Goal: Task Accomplishment & Management: Manage account settings

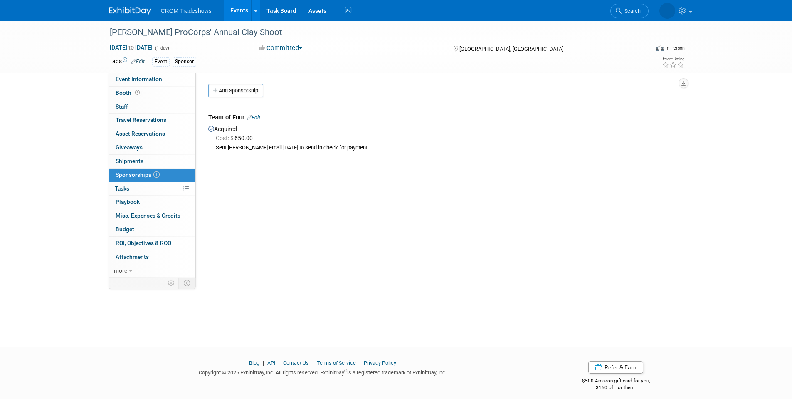
click at [259, 119] on link "Edit" at bounding box center [253, 117] width 14 height 6
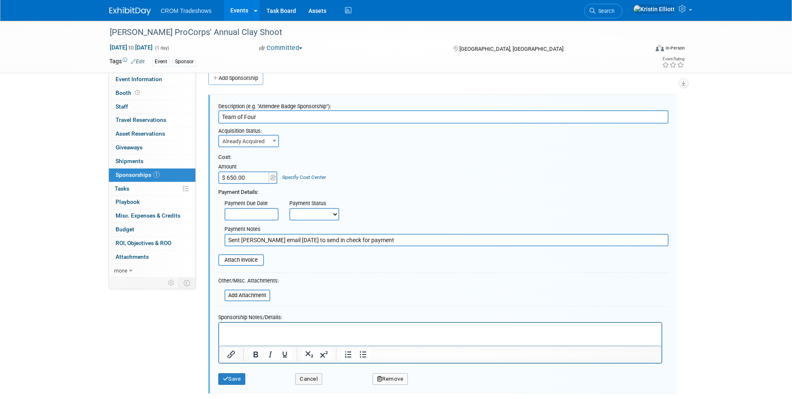
click at [244, 334] on html at bounding box center [440, 328] width 442 height 12
click at [243, 381] on button "Save" at bounding box center [231, 379] width 27 height 12
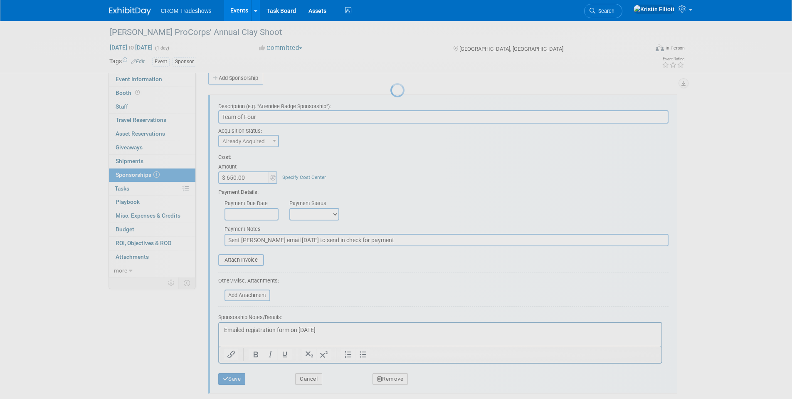
scroll to position [6, 0]
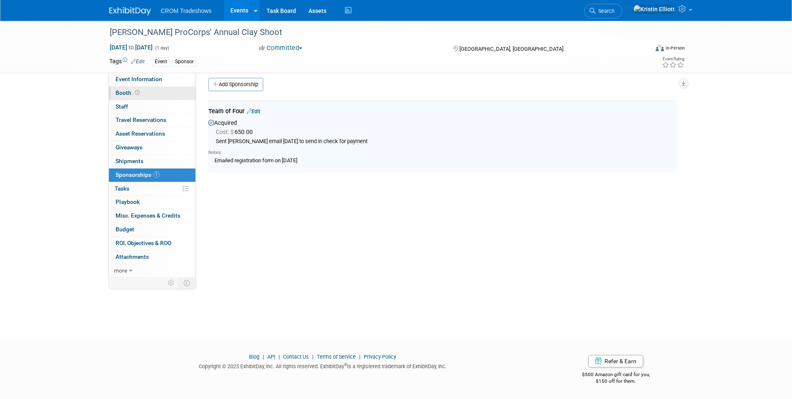
click at [143, 96] on link "Booth" at bounding box center [152, 92] width 86 height 13
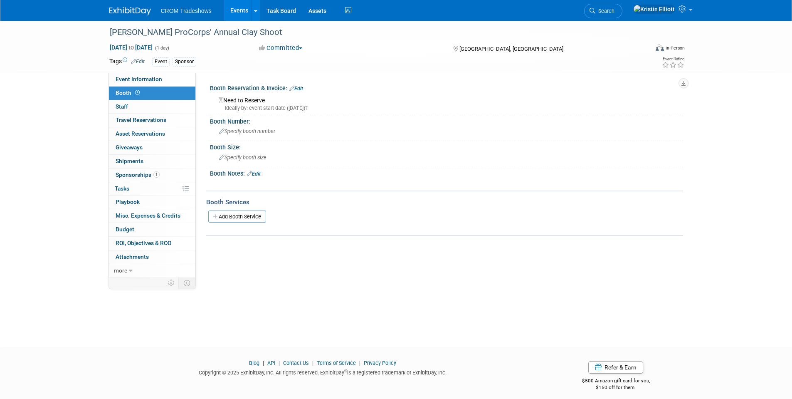
click at [299, 87] on link "Edit" at bounding box center [296, 89] width 14 height 6
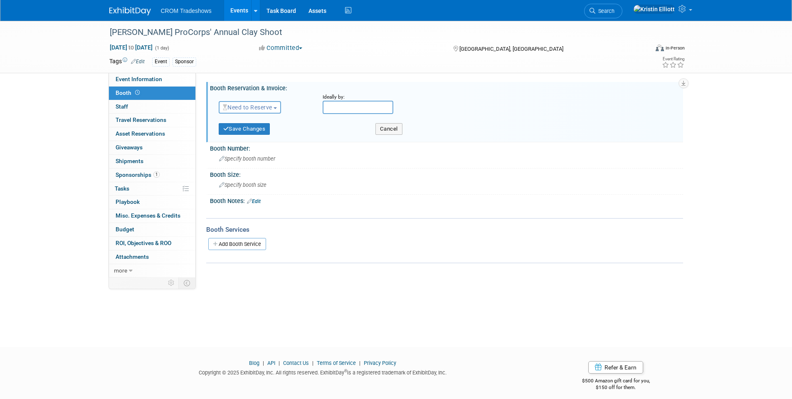
click at [258, 108] on span "Need to Reserve" at bounding box center [247, 107] width 49 height 7
click at [246, 143] on link "No Reservation Required" at bounding box center [263, 145] width 89 height 12
click at [251, 124] on button "Save Changes" at bounding box center [245, 129] width 52 height 12
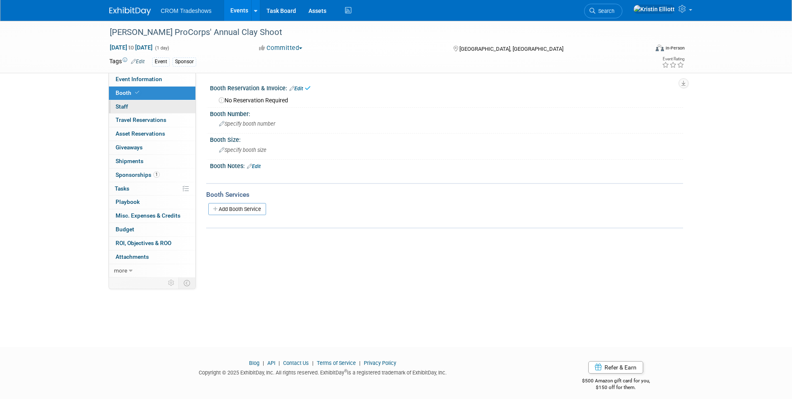
click at [126, 104] on span "Staff 0" at bounding box center [122, 106] width 12 height 7
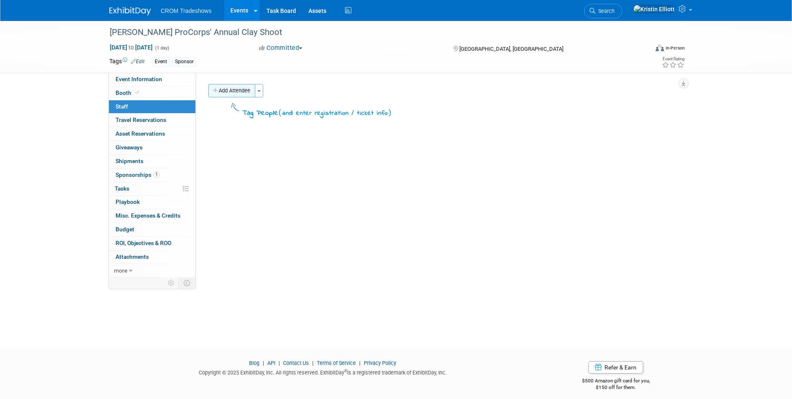
drag, startPoint x: 258, startPoint y: 91, endPoint x: 255, endPoint y: 94, distance: 4.4
click at [260, 89] on button "Toggle Dropdown" at bounding box center [259, 90] width 8 height 13
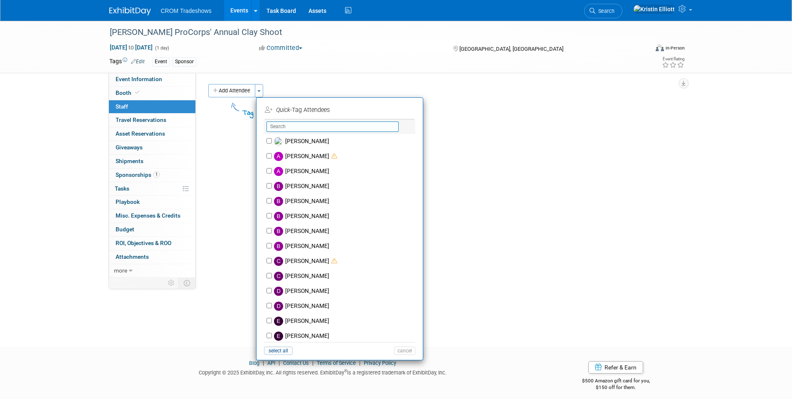
click at [298, 131] on input "text" at bounding box center [332, 126] width 132 height 10
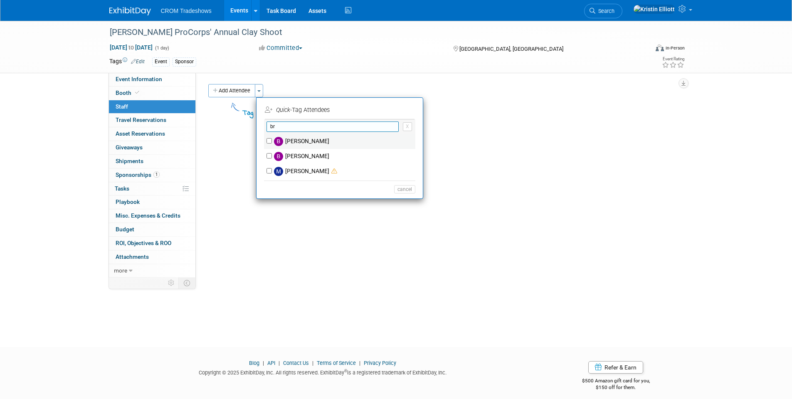
type input "br"
click at [287, 140] on label "Branden Peterson" at bounding box center [345, 141] width 146 height 15
click at [272, 140] on input "Branden Peterson" at bounding box center [268, 140] width 5 height 5
checkbox input "true"
click at [411, 107] on button "Apply" at bounding box center [401, 110] width 25 height 12
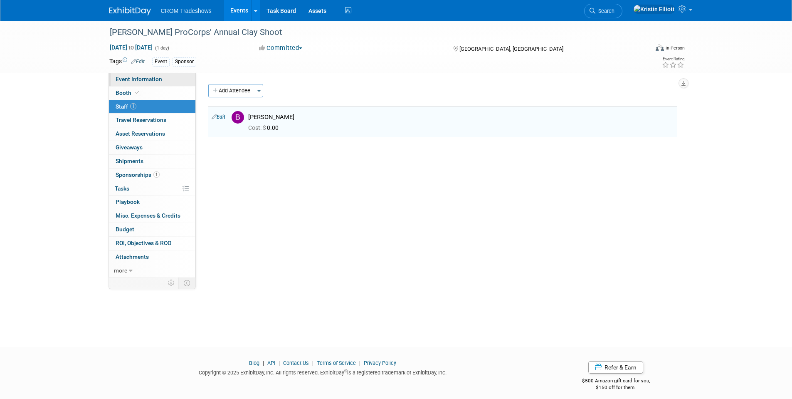
click at [151, 81] on span "Event Information" at bounding box center [139, 79] width 47 height 7
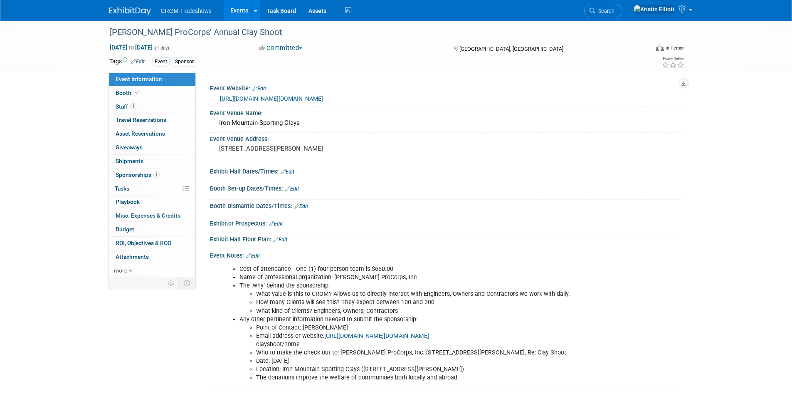
click at [37, 224] on div "Knox ProCorps' Annual Clay Shoot Oct 17, 2025 to Oct 17, 2025 (1 day) Oct 17, 2…" at bounding box center [396, 213] width 792 height 385
click at [41, 217] on div "Knox ProCorps' Annual Clay Shoot Oct 17, 2025 to Oct 17, 2025 (1 day) Oct 17, 2…" at bounding box center [396, 213] width 792 height 385
click at [42, 182] on div "Knox ProCorps' Annual Clay Shoot Oct 17, 2025 to Oct 17, 2025 (1 day) Oct 17, 2…" at bounding box center [396, 213] width 792 height 385
click at [69, 214] on div "Knox ProCorps' Annual Clay Shoot Oct 17, 2025 to Oct 17, 2025 (1 day) Oct 17, 2…" at bounding box center [396, 213] width 792 height 385
click at [79, 210] on div "Knox ProCorps' Annual Clay Shoot Oct 17, 2025 to Oct 17, 2025 (1 day) Oct 17, 2…" at bounding box center [396, 213] width 792 height 385
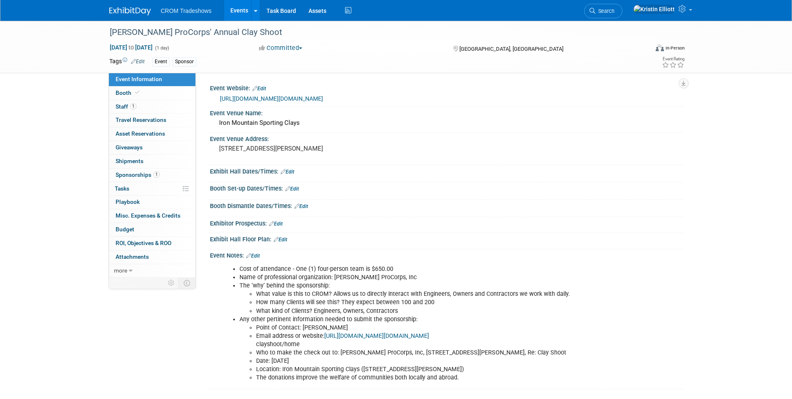
click at [77, 193] on div "Knox ProCorps' Annual Clay Shoot Oct 17, 2025 to Oct 17, 2025 (1 day) Oct 17, 2…" at bounding box center [396, 213] width 792 height 385
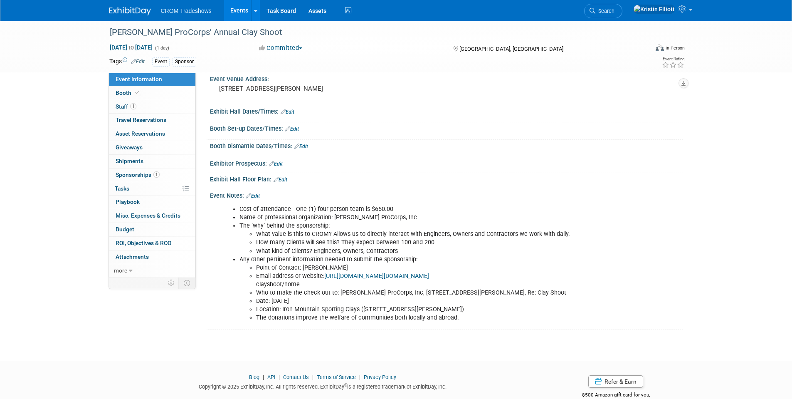
scroll to position [80, 0]
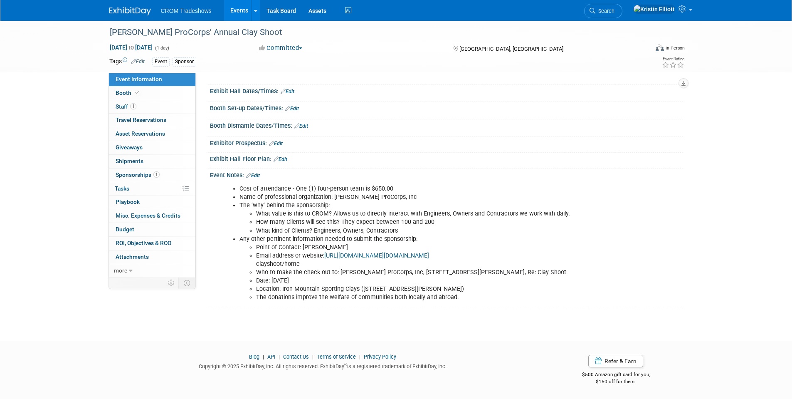
click at [256, 173] on link "Edit" at bounding box center [253, 175] width 14 height 6
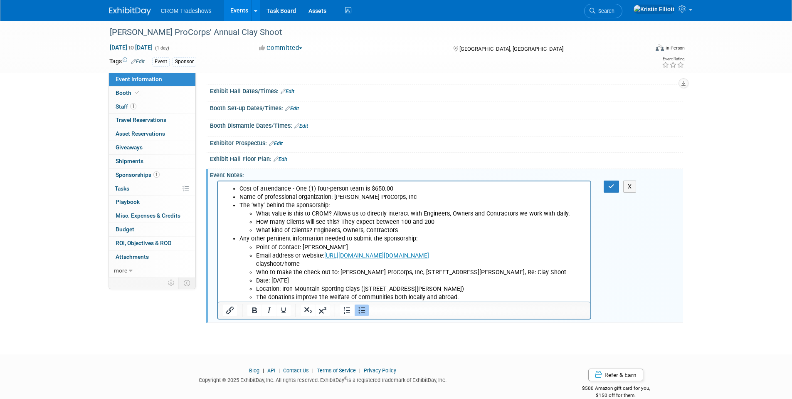
scroll to position [0, 0]
click at [239, 187] on li "Cost of attendance - One (1) four-person team is $650.00" at bounding box center [412, 189] width 347 height 8
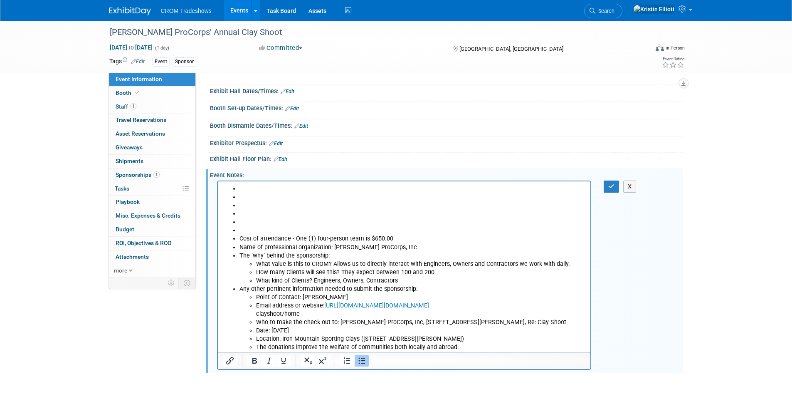
click at [282, 216] on li "Rich Text Area. Press ALT-0 for help." at bounding box center [412, 213] width 347 height 8
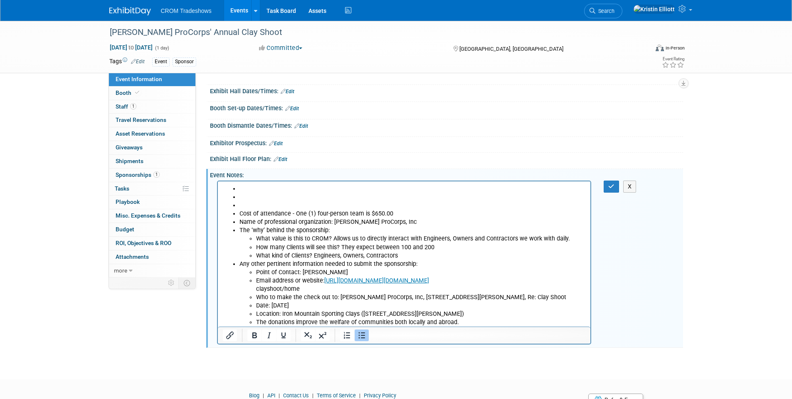
click at [361, 335] on icon "Bullet list" at bounding box center [361, 335] width 7 height 6
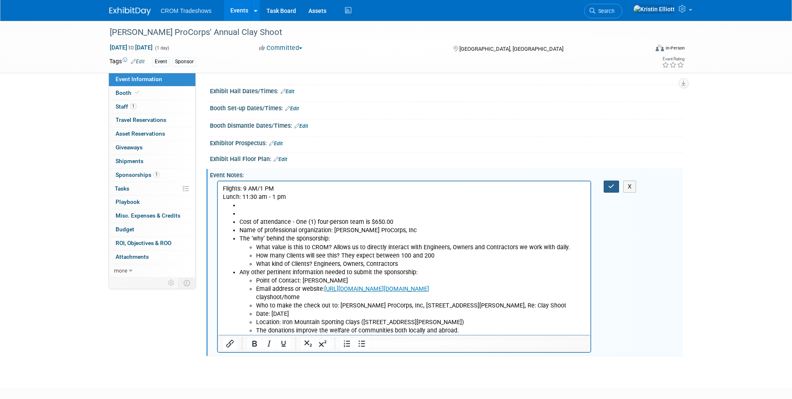
click at [614, 191] on button "button" at bounding box center [610, 186] width 15 height 12
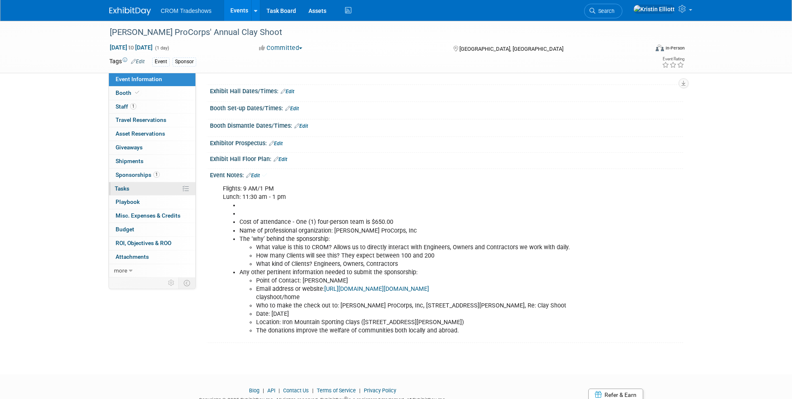
click at [138, 191] on link "0% Tasks 0%" at bounding box center [152, 188] width 86 height 13
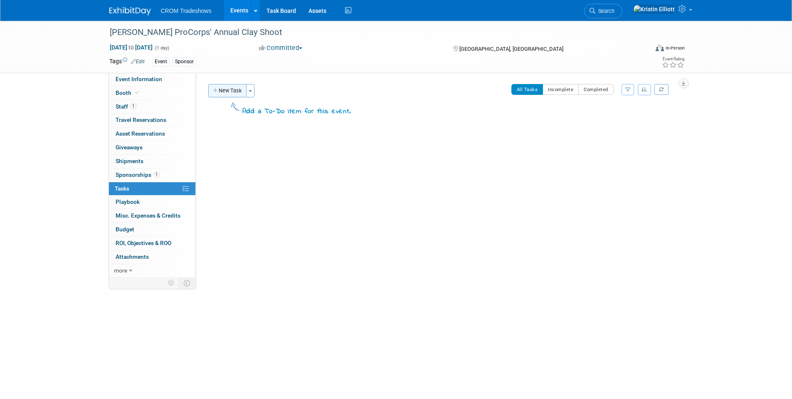
click at [235, 87] on button "New Task" at bounding box center [227, 90] width 38 height 13
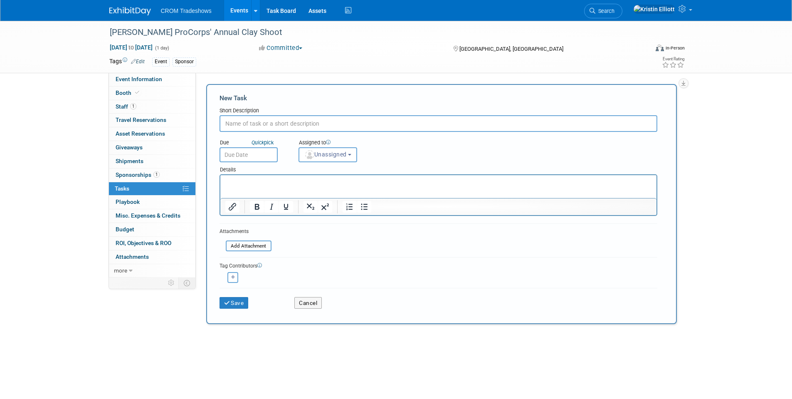
click at [259, 125] on input "text" at bounding box center [438, 123] width 438 height 17
type input "[PERSON_NAME]"
click at [241, 155] on input "text" at bounding box center [248, 154] width 58 height 15
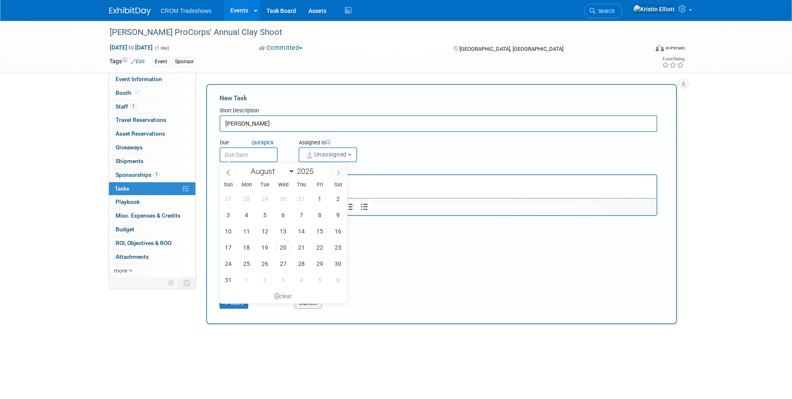
click at [341, 174] on icon at bounding box center [338, 173] width 6 height 6
select select "8"
click at [315, 246] on span "26" at bounding box center [320, 247] width 16 height 16
type input "Sep 26, 2025"
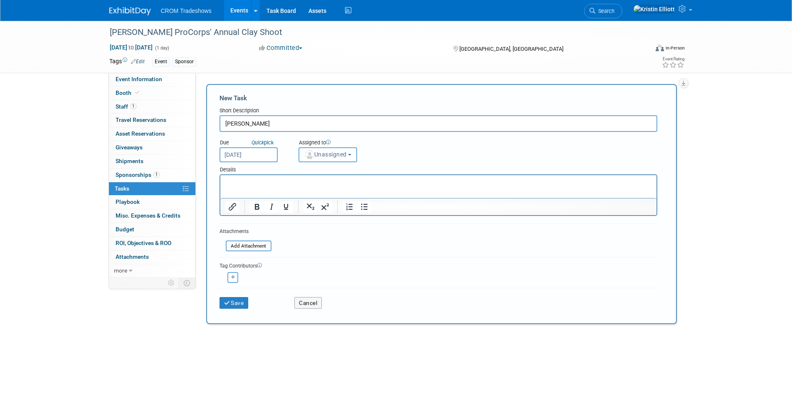
click at [337, 156] on span "Unassigned" at bounding box center [325, 154] width 42 height 7
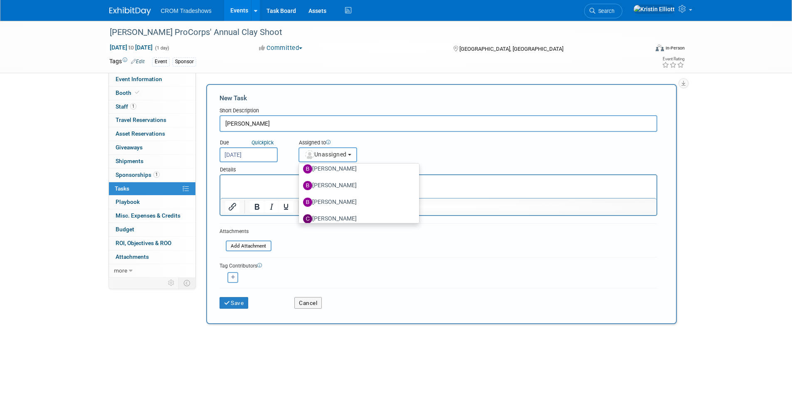
scroll to position [125, 0]
click at [339, 177] on label "Branden Peterson" at bounding box center [357, 183] width 108 height 13
click at [300, 180] on input "Branden Peterson" at bounding box center [297, 182] width 5 height 5
select select "75d8c838-71d6-4e61-942b-c345305522ac"
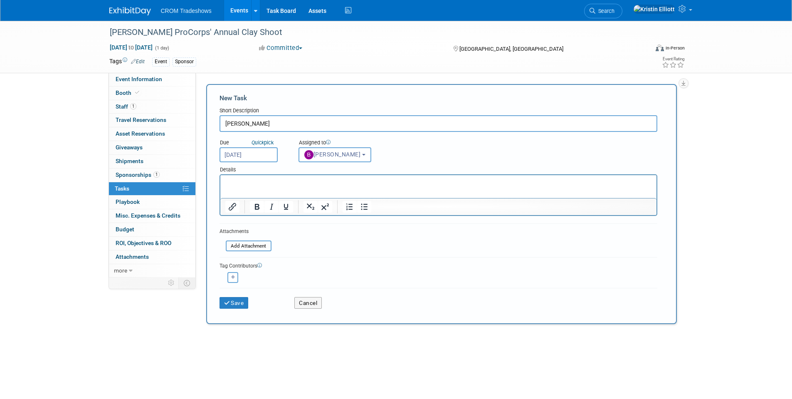
click at [265, 186] on p "Rich Text Area. Press ALT-0 for help." at bounding box center [438, 182] width 426 height 8
click at [265, 248] on input "file" at bounding box center [221, 246] width 99 height 10
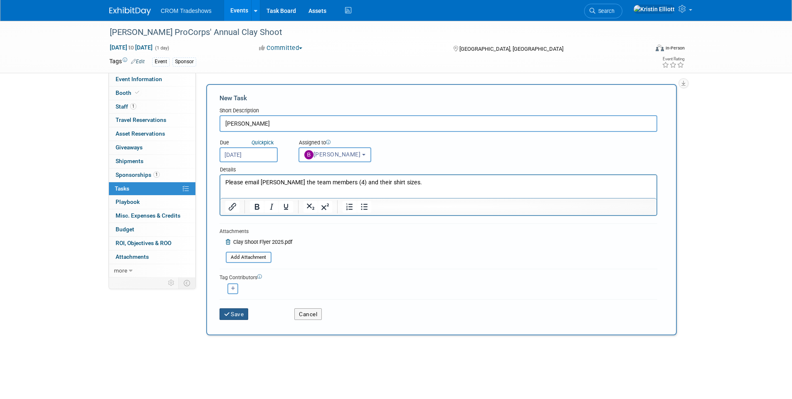
click at [234, 314] on button "Save" at bounding box center [233, 314] width 29 height 12
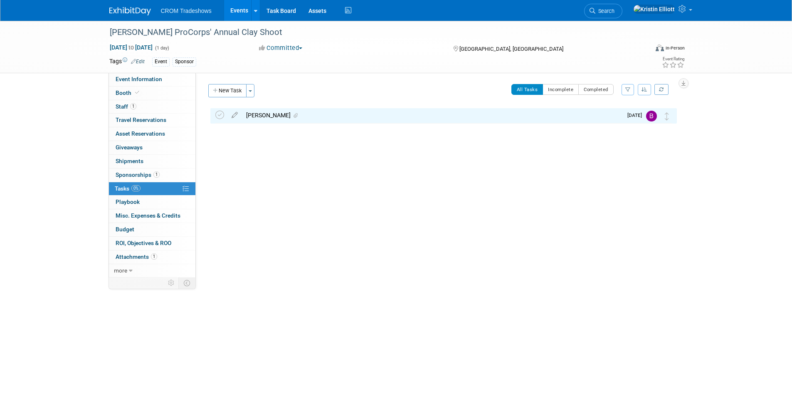
click at [262, 118] on div "[PERSON_NAME]" at bounding box center [432, 115] width 380 height 14
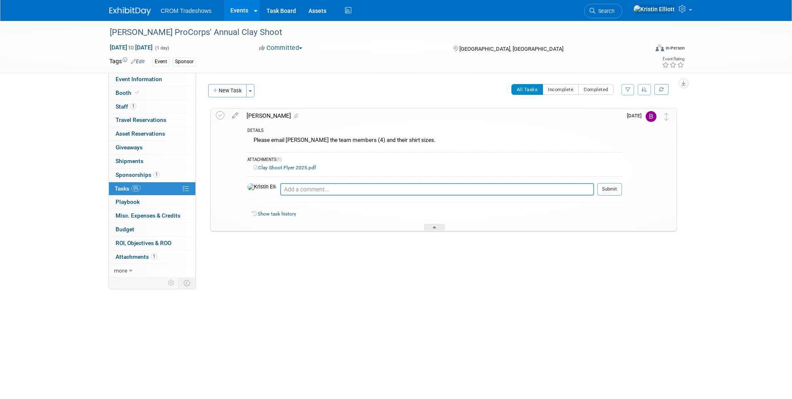
click at [258, 113] on div "[PERSON_NAME]" at bounding box center [431, 115] width 379 height 14
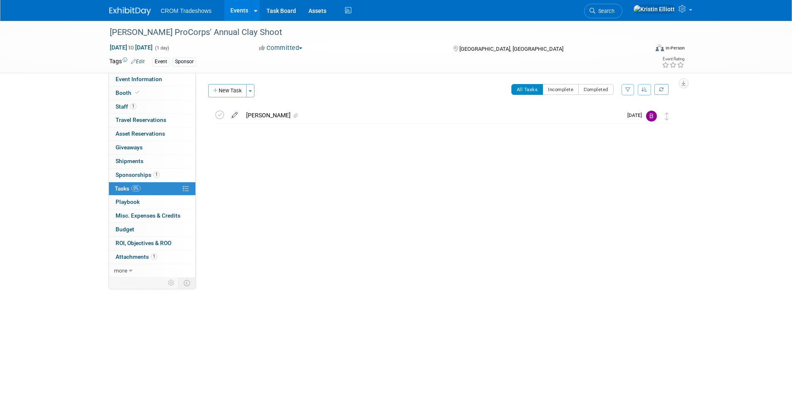
click at [232, 114] on icon at bounding box center [234, 113] width 15 height 10
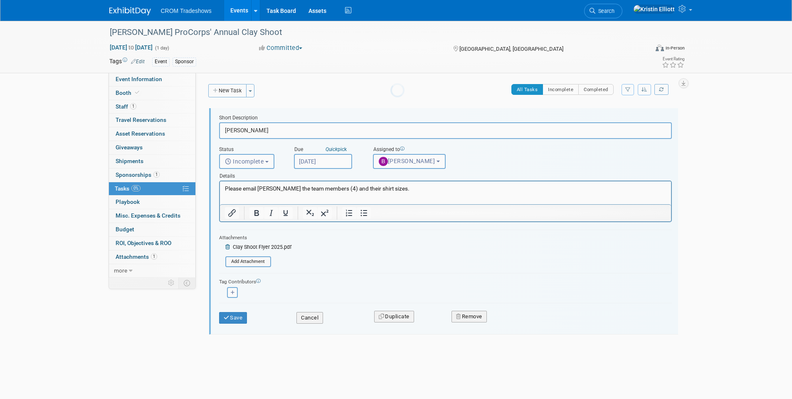
scroll to position [0, 0]
drag, startPoint x: 252, startPoint y: 129, endPoint x: 205, endPoint y: 131, distance: 46.6
click at [205, 131] on div "Knox ProCorps' Annual Clay Shoot TN, United States Oct 17, 2025 to Oct 17, 2025…" at bounding box center [439, 237] width 475 height 263
type input "Teams Members and Shirt Sizes"
click at [231, 316] on button "Save" at bounding box center [233, 318] width 28 height 12
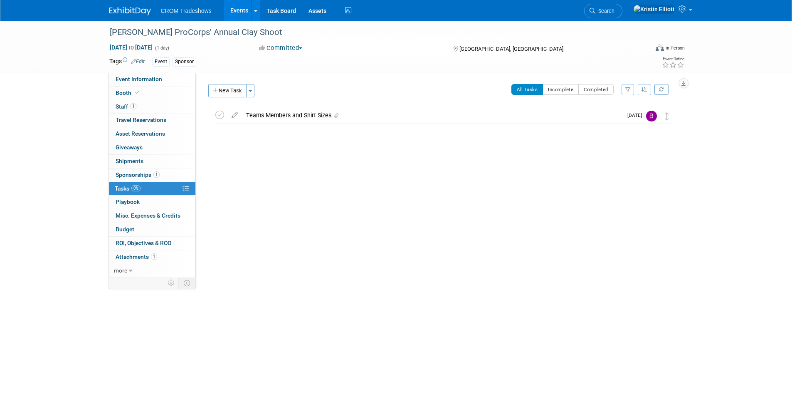
click at [320, 167] on div "Knox ProCorps' Annual Clay Shoot TN, United States Oct 17, 2025 to Oct 17, 2025…" at bounding box center [441, 144] width 470 height 73
click at [139, 183] on link "0% Tasks 0%" at bounding box center [152, 188] width 86 height 13
drag, startPoint x: 299, startPoint y: 170, endPoint x: 299, endPoint y: 163, distance: 6.6
click at [299, 169] on div "Knox ProCorps' Annual Clay Shoot TN, United States Oct 17, 2025 to Oct 17, 2025…" at bounding box center [441, 144] width 470 height 73
click at [273, 212] on div "Event Website: Edit https://sites.google.com/knoxprocorps.org/kpcclayshoot/home…" at bounding box center [439, 175] width 487 height 204
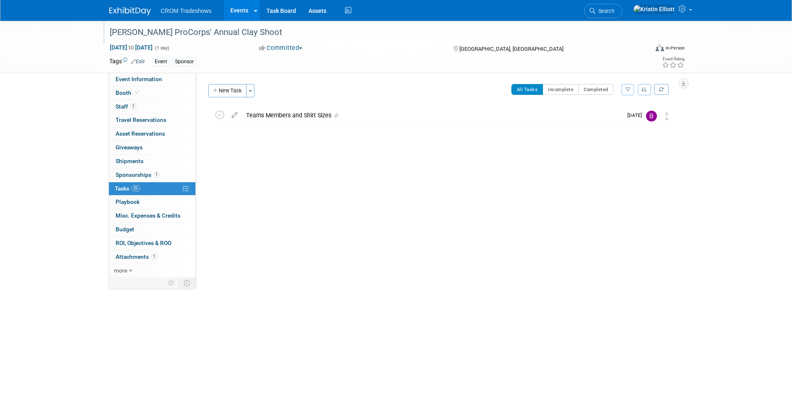
click at [218, 31] on div "[PERSON_NAME] ProCorps' Annual Clay Shoot" at bounding box center [371, 32] width 529 height 15
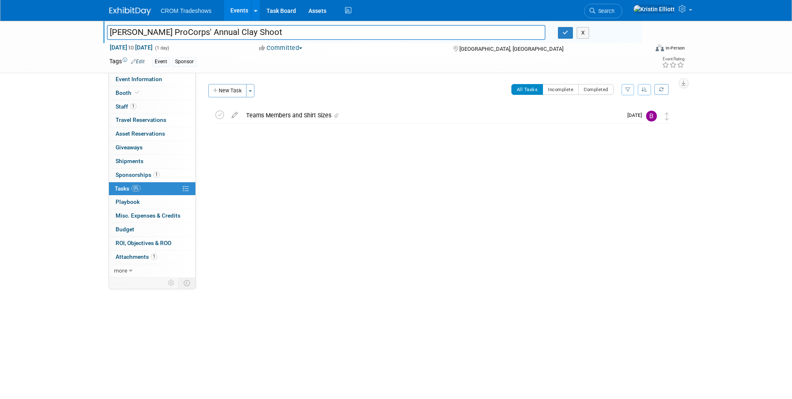
click at [218, 31] on input "[PERSON_NAME] ProCorps' Annual Clay Shoot" at bounding box center [326, 32] width 439 height 15
click at [143, 260] on link "1 Attachments 1" at bounding box center [152, 256] width 86 height 13
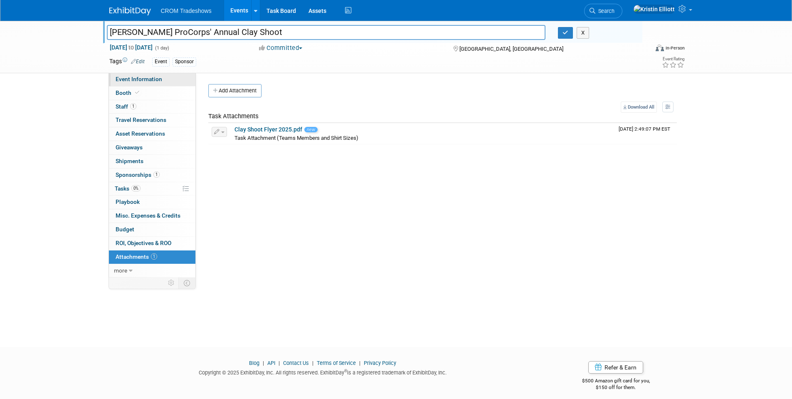
click at [157, 80] on span "Event Information" at bounding box center [139, 79] width 47 height 7
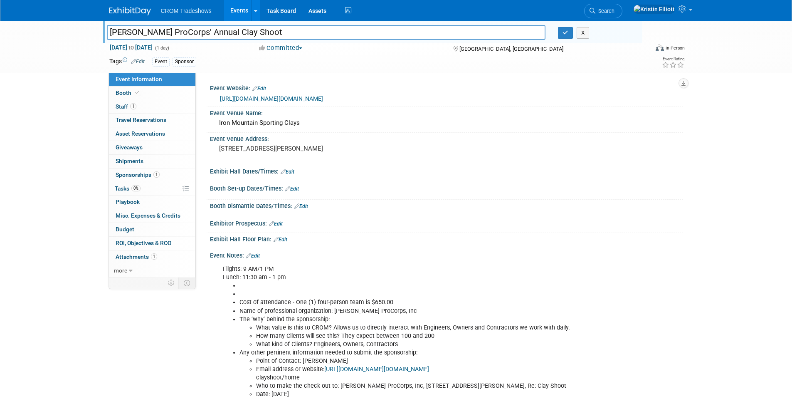
click at [259, 254] on link "Edit" at bounding box center [253, 256] width 14 height 6
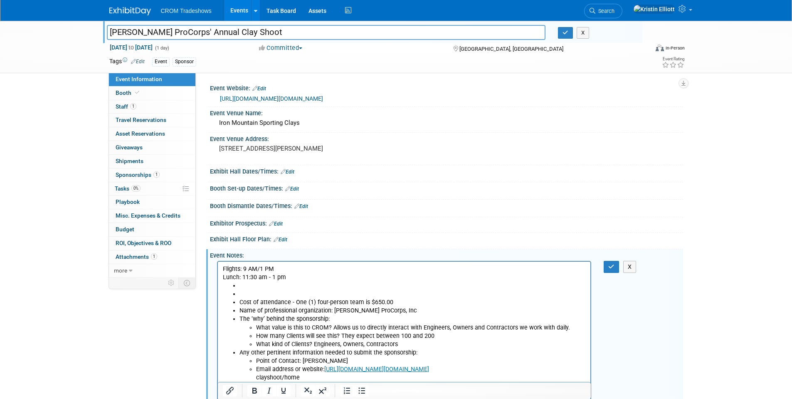
click at [239, 291] on li "Rich Text Area. Press ALT-0 for help." at bounding box center [412, 294] width 347 height 8
click at [244, 285] on li "Rich Text Area. Press ALT-0 for help." at bounding box center [412, 285] width 347 height 8
click at [243, 295] on li "Rich Text Area. Press ALT-0 for help." at bounding box center [412, 294] width 347 height 8
drag, startPoint x: 294, startPoint y: 277, endPoint x: 421, endPoint y: 519, distance: 272.9
click at [217, 261] on html "Flights: 9 AM/1 PM Lunch: 11:30 am - 1 pm Cost of attendance - One (1) four-per…" at bounding box center [403, 337] width 373 height 153
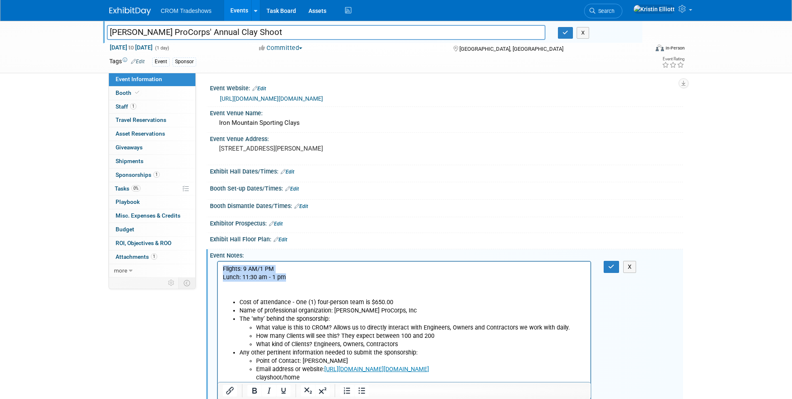
copy p "Flights: 9 AM/1 PM Lunch: 11:30 am - 1 pm"
click at [607, 268] on button "button" at bounding box center [610, 267] width 15 height 12
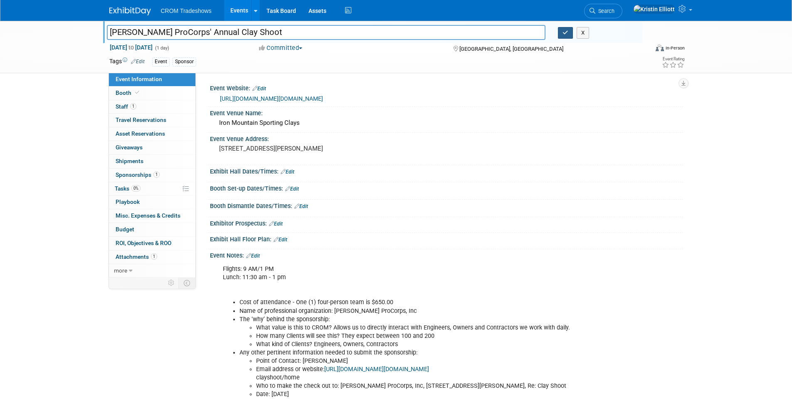
click at [563, 36] on button "button" at bounding box center [565, 33] width 15 height 12
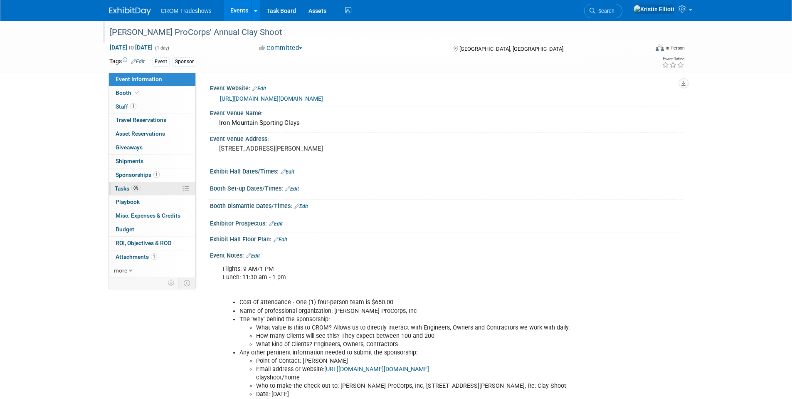
click at [146, 186] on link "0% Tasks 0%" at bounding box center [152, 188] width 86 height 13
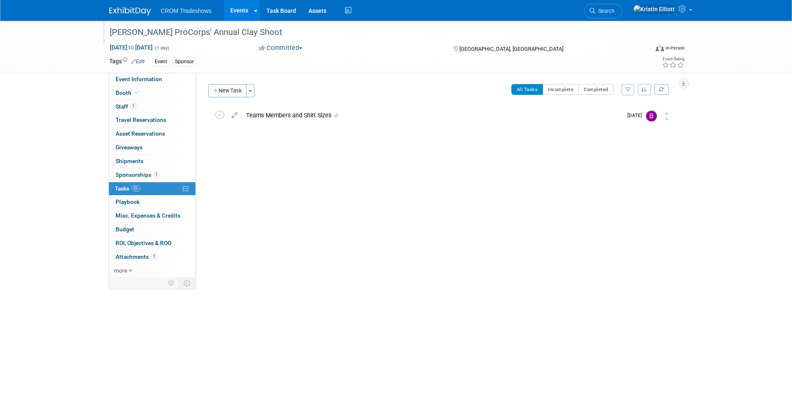
click at [236, 9] on link "Events" at bounding box center [239, 10] width 30 height 21
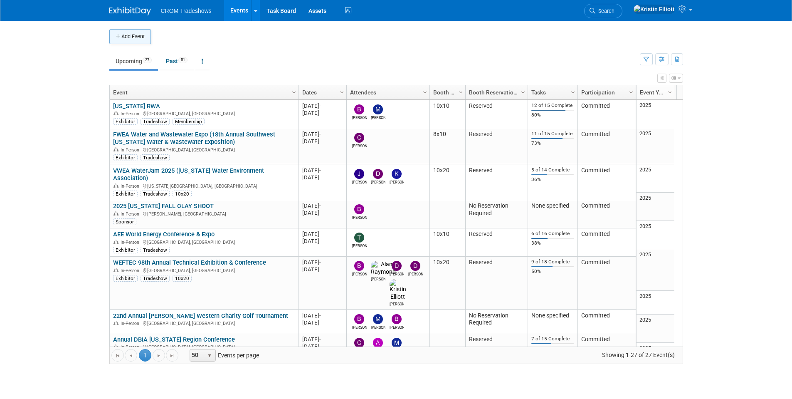
click at [136, 41] on button "Add Event" at bounding box center [130, 36] width 42 height 15
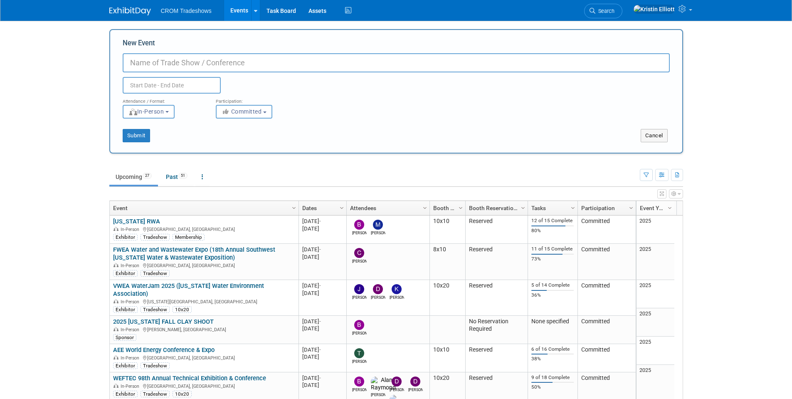
click at [212, 64] on input "New Event" at bounding box center [396, 62] width 547 height 19
paste input "[US_STATE] Engineering Society Golf Tournament"
type input "[US_STATE] Engineering Society Golf Tournament"
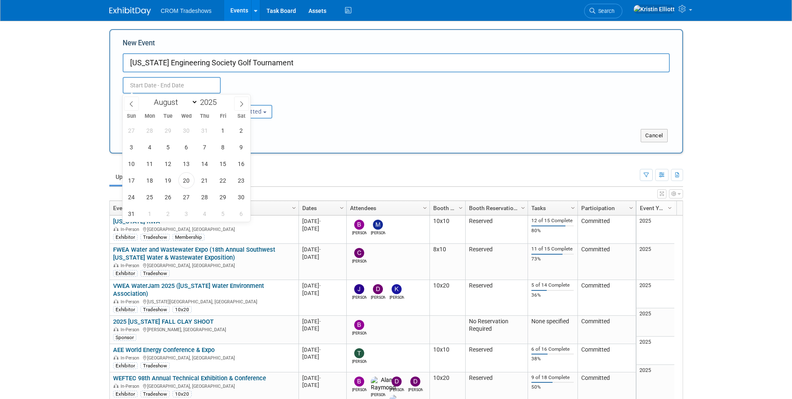
click at [165, 91] on body "CROM Tradeshows Events Add Event Bulk Upload Events Shareable Event Boards Rece…" at bounding box center [396, 199] width 792 height 399
click at [241, 103] on icon at bounding box center [242, 104] width 6 height 6
select select "8"
click at [150, 165] on span "15" at bounding box center [150, 163] width 16 height 16
type input "[DATE] to [DATE]"
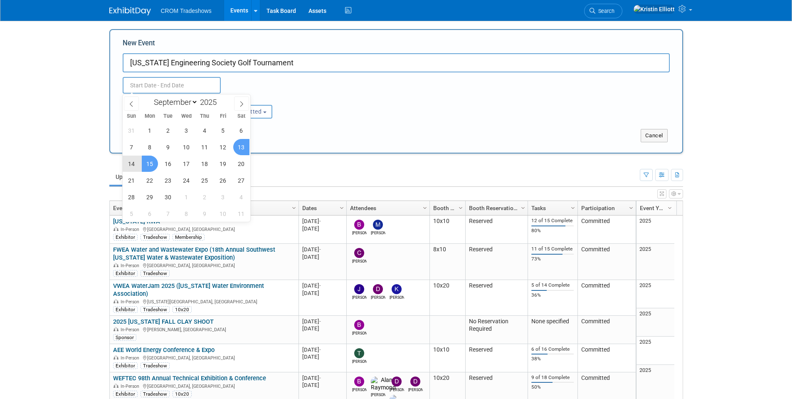
type input "[DATE] to [DATE]"
click at [373, 108] on div "Attendance / Format: <img src="[URL][DOMAIN_NAME]" style="width: 19px; margin-t…" at bounding box center [395, 106] width 559 height 25
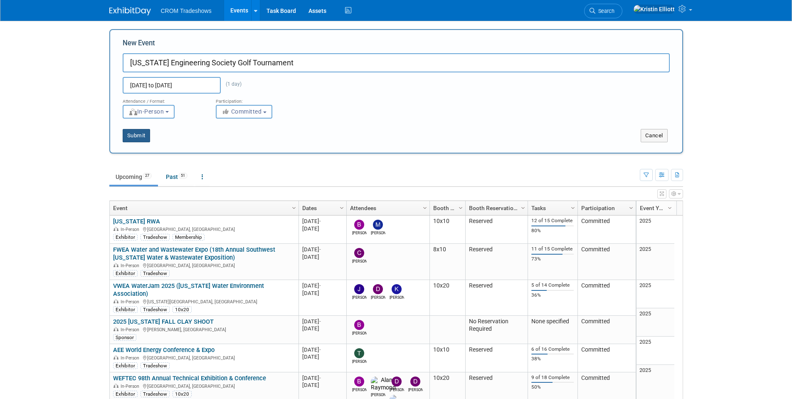
click at [132, 133] on button "Submit" at bounding box center [136, 135] width 27 height 13
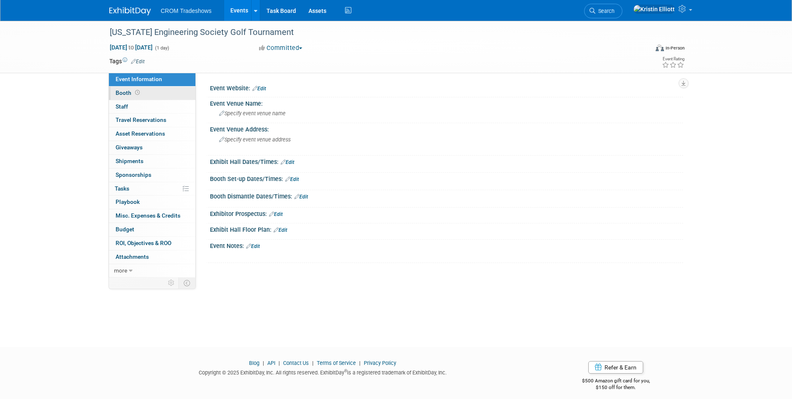
click at [144, 92] on link "Booth" at bounding box center [152, 92] width 86 height 13
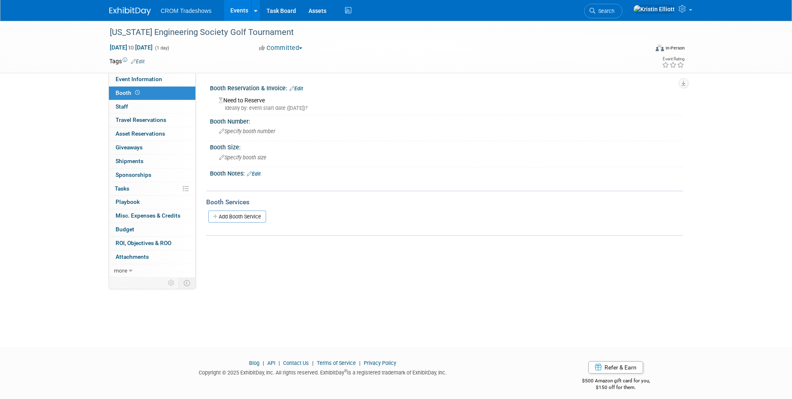
click at [300, 89] on link "Edit" at bounding box center [296, 89] width 14 height 6
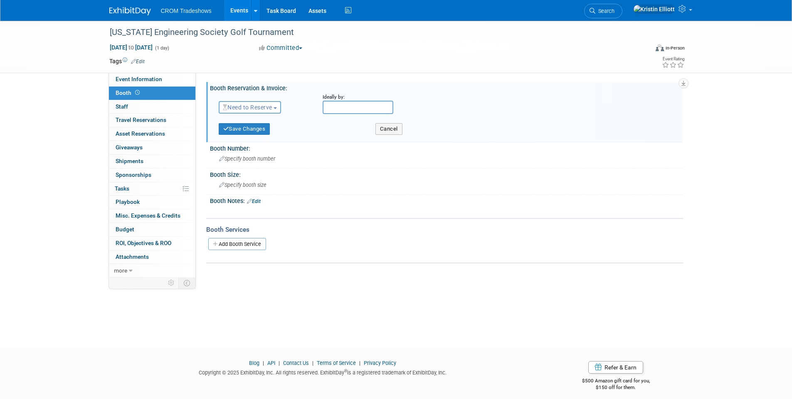
click at [259, 110] on span "Need to Reserve" at bounding box center [247, 107] width 49 height 7
click at [261, 143] on link "No Reservation Required" at bounding box center [263, 145] width 89 height 12
click at [244, 127] on button "Save Changes" at bounding box center [245, 129] width 52 height 12
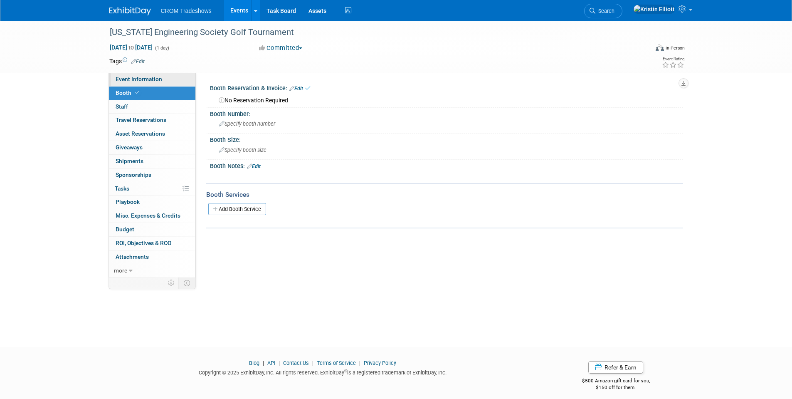
click at [157, 82] on span "Event Information" at bounding box center [139, 79] width 47 height 7
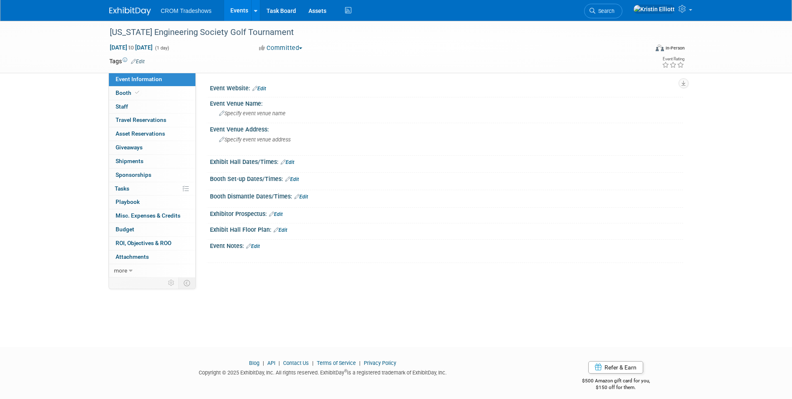
click at [258, 246] on link "Edit" at bounding box center [253, 246] width 14 height 6
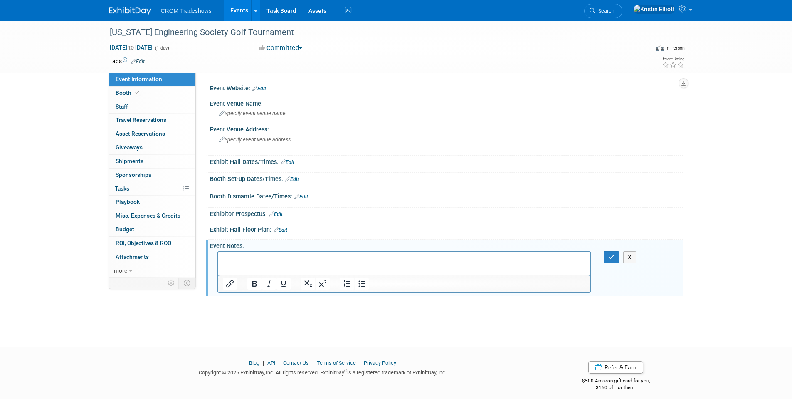
click at [257, 258] on p "Rich Text Area. Press ALT-0 for help." at bounding box center [403, 259] width 363 height 8
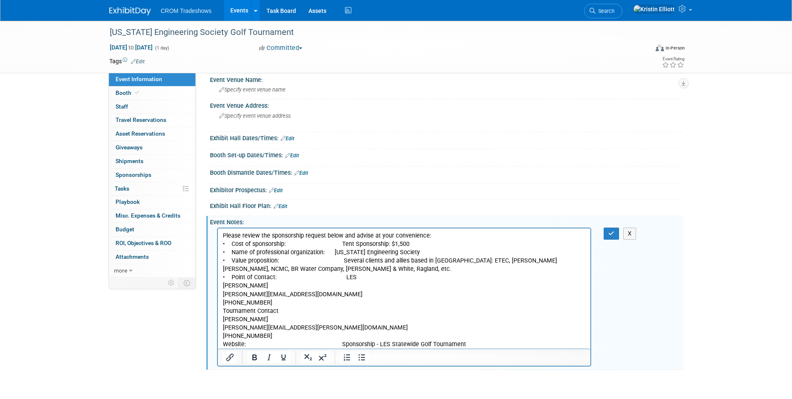
scroll to position [43, 0]
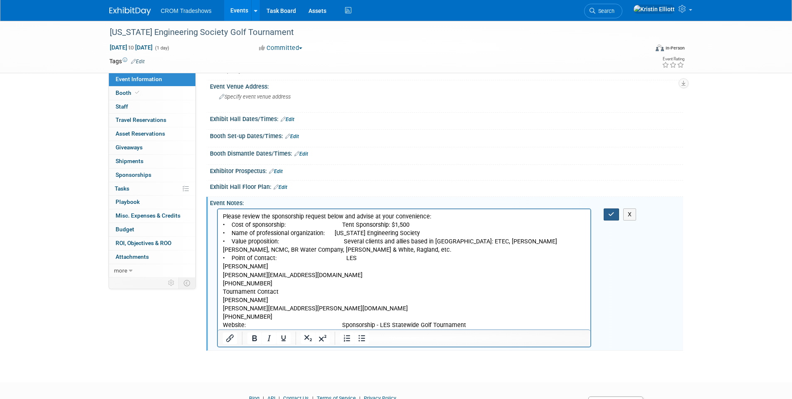
click at [613, 218] on button "button" at bounding box center [610, 214] width 15 height 12
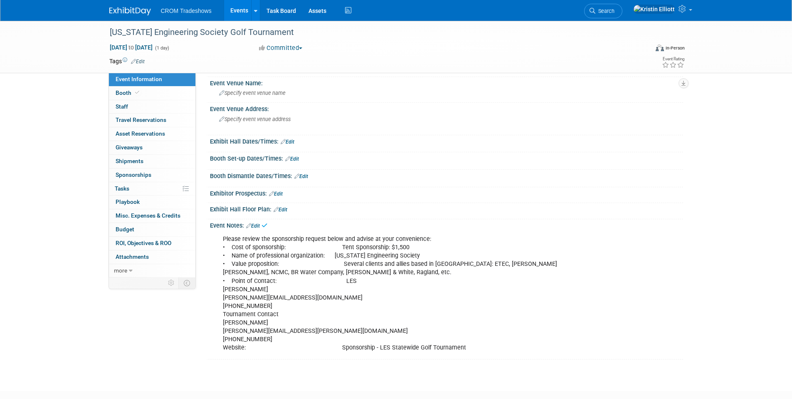
scroll to position [0, 0]
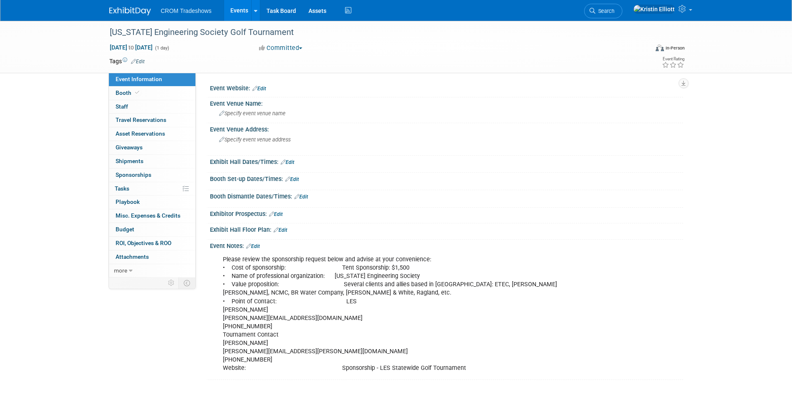
click at [265, 89] on link "Edit" at bounding box center [259, 89] width 14 height 6
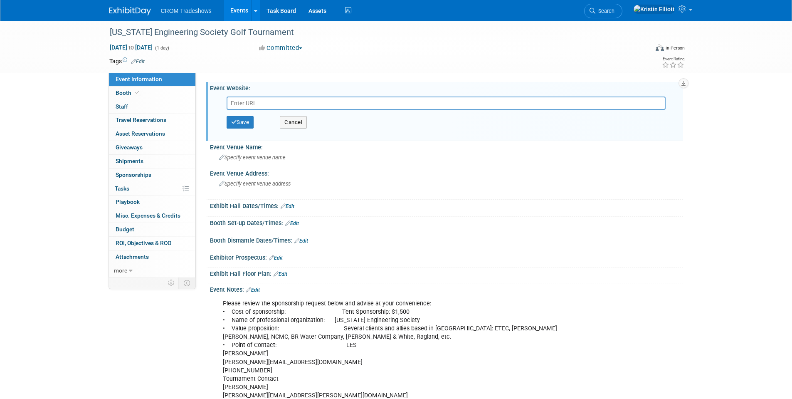
click at [256, 106] on input "text" at bounding box center [445, 102] width 439 height 13
type input "https://www.les-state.org/2025-les-statewide-golf-tournament/#!event-register/2…"
click at [245, 124] on button "Save" at bounding box center [239, 122] width 27 height 12
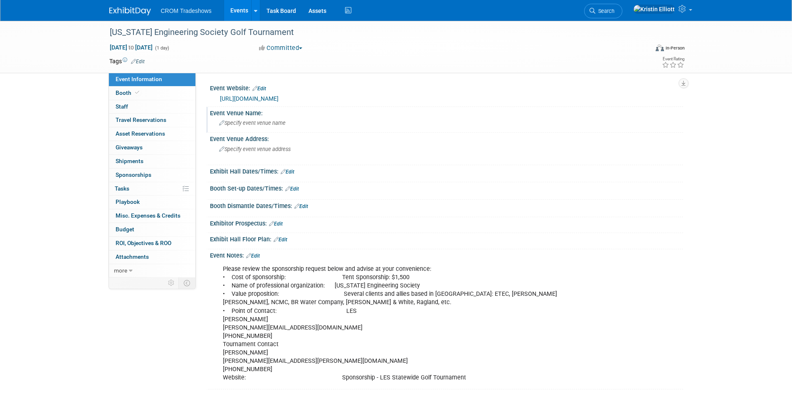
click at [255, 126] on div "Specify event venue name" at bounding box center [446, 122] width 460 height 13
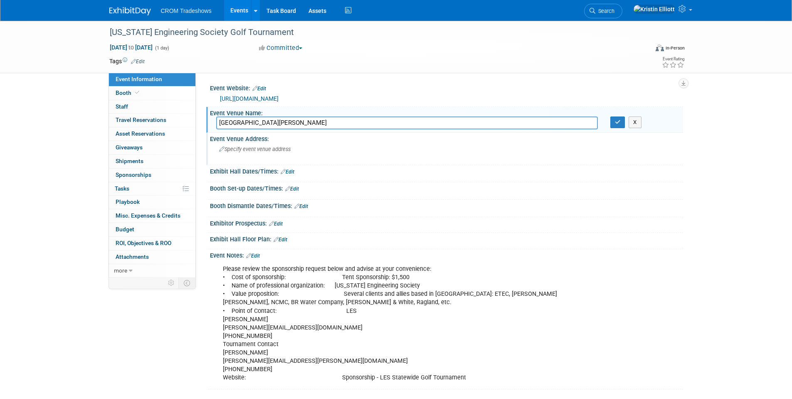
type input "Santa Maria Golf Course"
click at [253, 145] on div "Specify event venue address" at bounding box center [308, 152] width 185 height 19
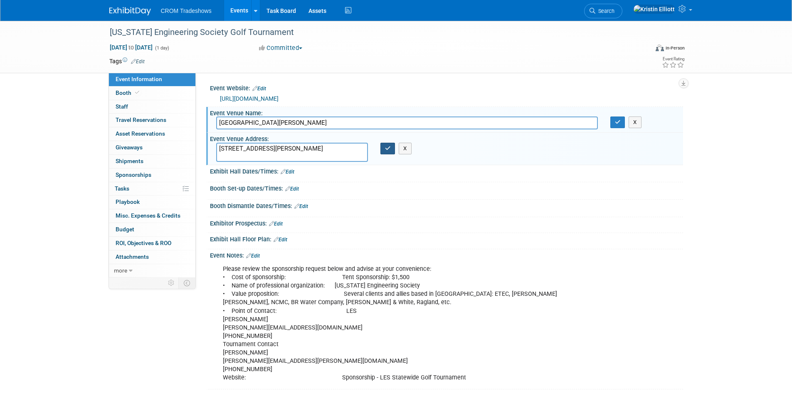
type textarea "18460 Santa Maria Pkwy Baton Rouge, LA 70810"
click at [387, 148] on icon "button" at bounding box center [388, 147] width 6 height 5
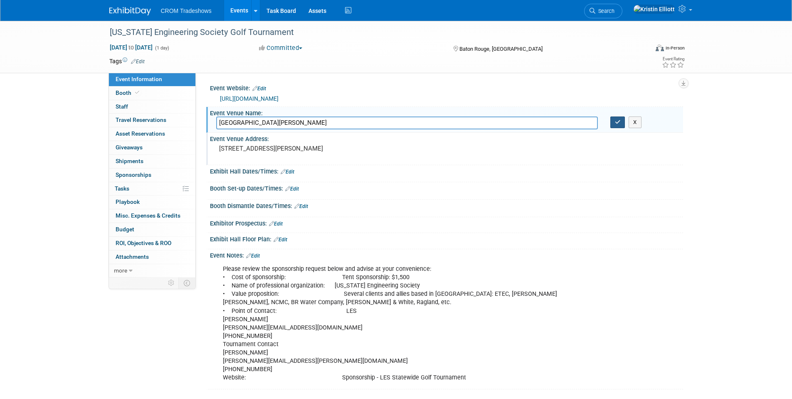
click at [617, 123] on icon "button" at bounding box center [618, 121] width 6 height 5
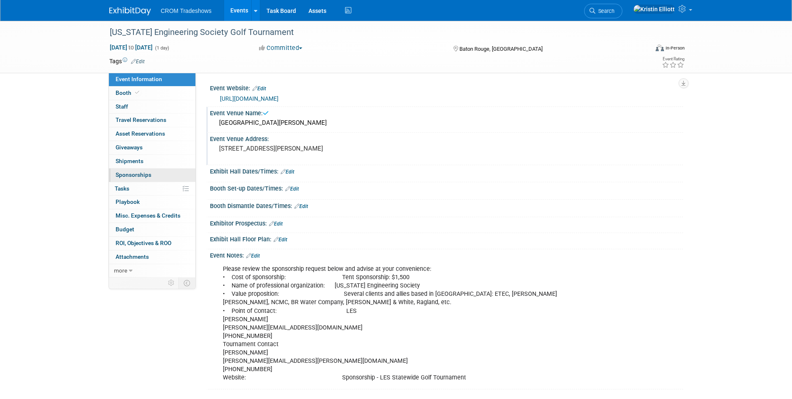
click at [138, 175] on span "Sponsorships 0" at bounding box center [134, 174] width 36 height 7
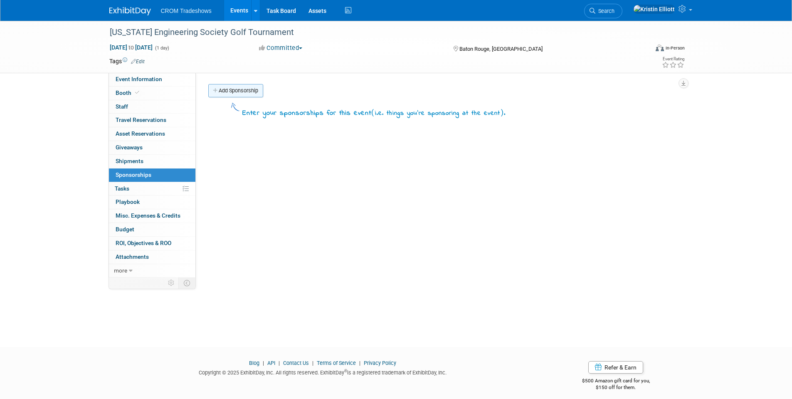
click at [232, 88] on link "Add Sponsorship" at bounding box center [235, 90] width 55 height 13
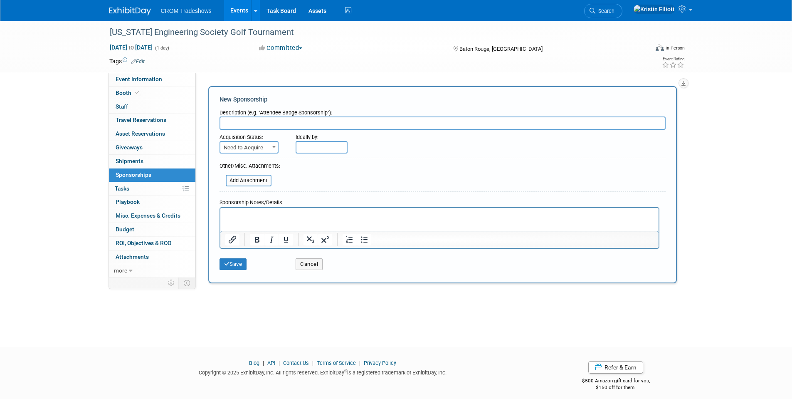
click at [242, 124] on input "text" at bounding box center [442, 122] width 446 height 13
type input "Tent Sponsor"
click at [248, 144] on span "Need to Acquire" at bounding box center [248, 148] width 57 height 12
select select "2"
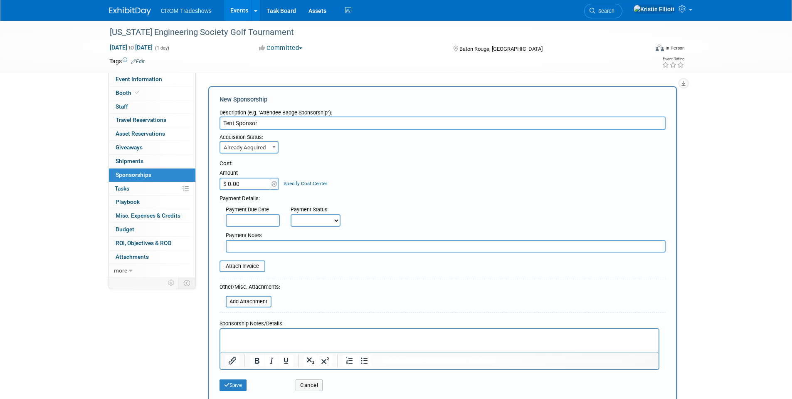
click at [253, 182] on input "$ 0.00" at bounding box center [245, 183] width 52 height 12
type input "$ 1,500.00"
click at [249, 225] on body "CROM Tradeshows Events Add Event Bulk Upload Events Shareable Event Boards Rece…" at bounding box center [396, 199] width 792 height 399
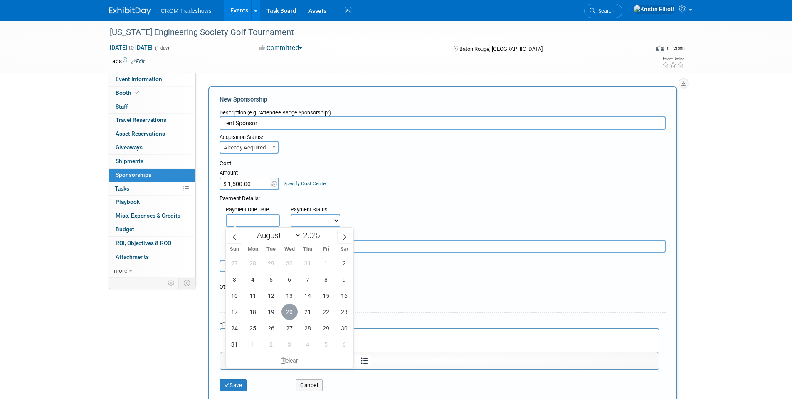
click at [292, 314] on span "20" at bounding box center [289, 311] width 16 height 16
type input "[DATE]"
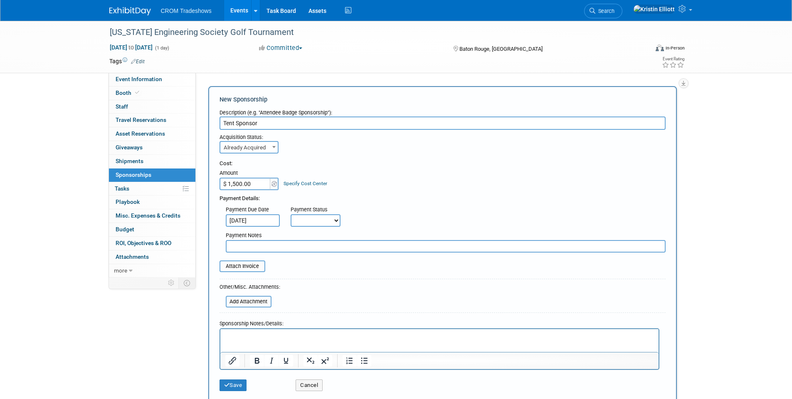
click at [315, 222] on select "Not Paid Yet Partially Paid Paid in Full" at bounding box center [315, 220] width 50 height 12
click at [382, 202] on div "Payment Due Date Aug 20, 2025 Payment Status Not Paid Yet Partially Paid Paid i…" at bounding box center [442, 214] width 458 height 24
click at [245, 334] on p "Rich Text Area. Press ALT-0 for help." at bounding box center [439, 336] width 428 height 8
click at [263, 339] on p "Access" at bounding box center [439, 336] width 428 height 8
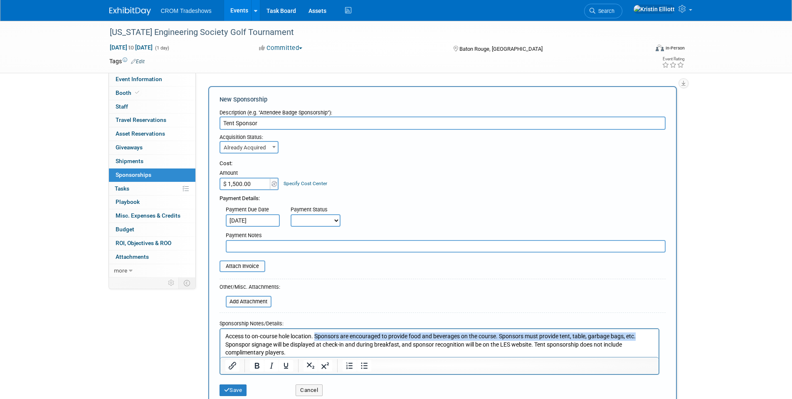
drag, startPoint x: 316, startPoint y: 335, endPoint x: 639, endPoint y: 336, distance: 322.5
click at [639, 336] on p "Access to on-course hole location. Sponsors are encouraged to provide food and …" at bounding box center [439, 344] width 428 height 25
click at [261, 367] on icon "Bold" at bounding box center [257, 365] width 10 height 10
click at [340, 288] on form "Description (e.g. "Attendee Badge Sponsorship"): Tent Sponsor Acquisition Statu…" at bounding box center [442, 252] width 446 height 295
click at [290, 332] on p "Access to on-course hole location. Sponsors are encouraged to provide food and …" at bounding box center [439, 344] width 428 height 25
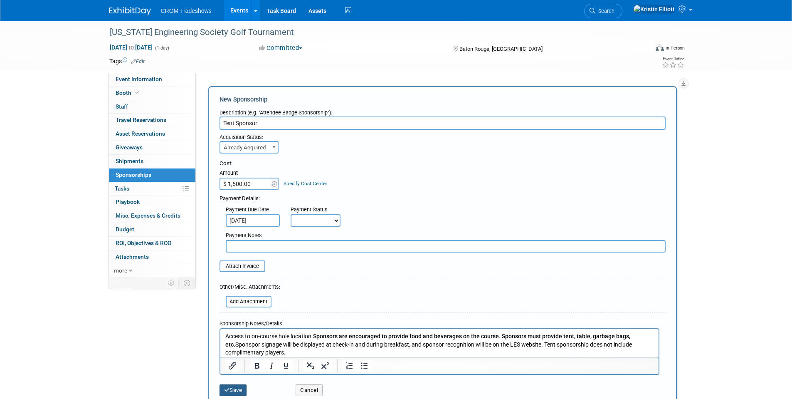
click at [226, 392] on icon "submit" at bounding box center [227, 389] width 6 height 5
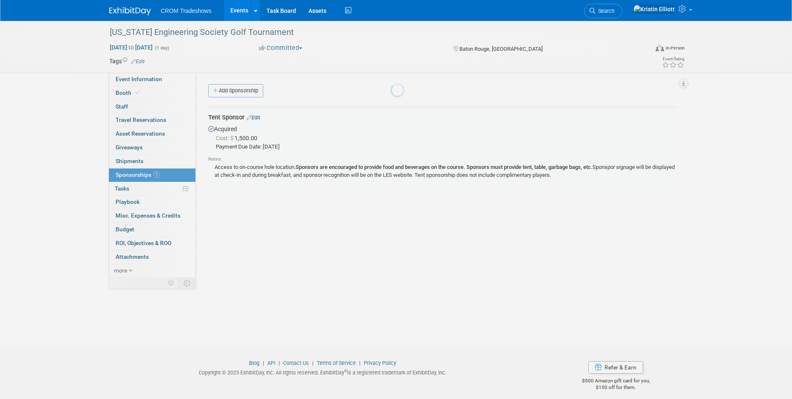
scroll to position [6, 0]
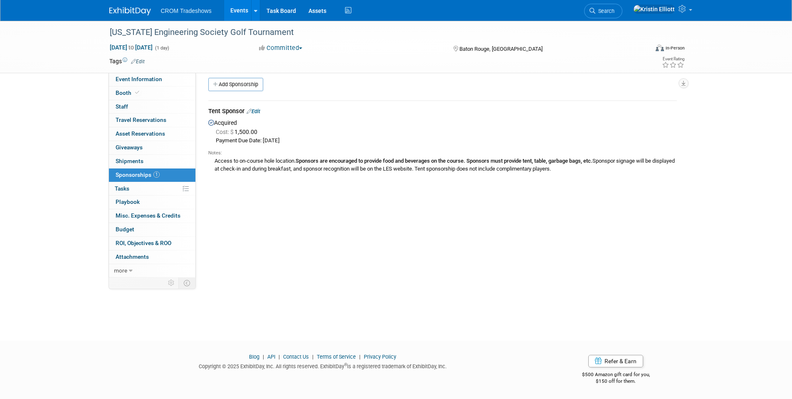
click at [256, 111] on link "Edit" at bounding box center [253, 111] width 14 height 6
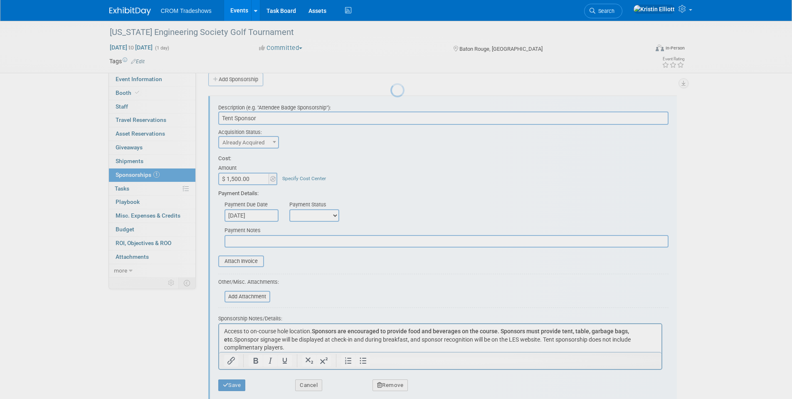
scroll to position [12, 0]
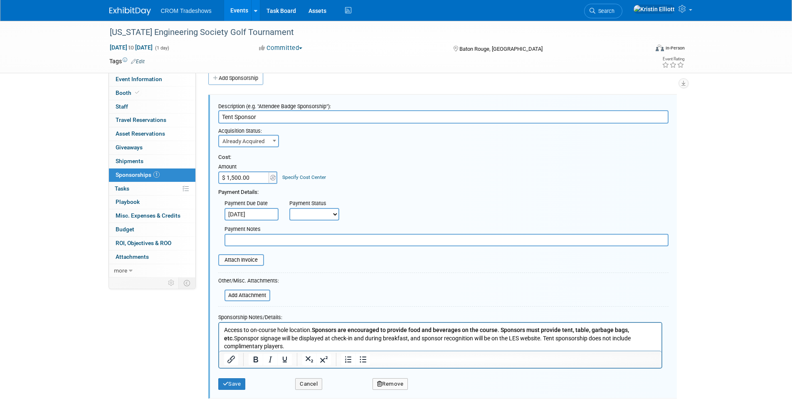
click at [295, 343] on p "Access to on-course hole location. Sponsors are encouraged to provide food and …" at bounding box center [440, 337] width 433 height 25
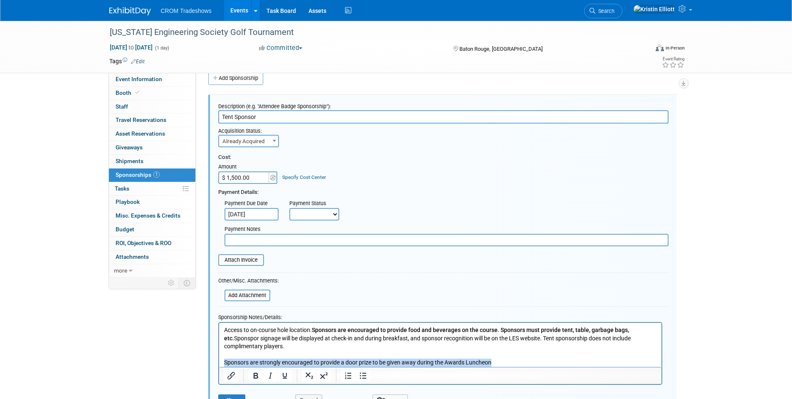
drag, startPoint x: 493, startPoint y: 362, endPoint x: 225, endPoint y: 369, distance: 268.1
click at [225, 366] on html "Access to on-course hole location. Sponsors are encouraged to provide food and …" at bounding box center [440, 344] width 442 height 44
click at [258, 375] on icon "Bold" at bounding box center [256, 375] width 10 height 10
click at [237, 398] on button "Save" at bounding box center [231, 400] width 27 height 12
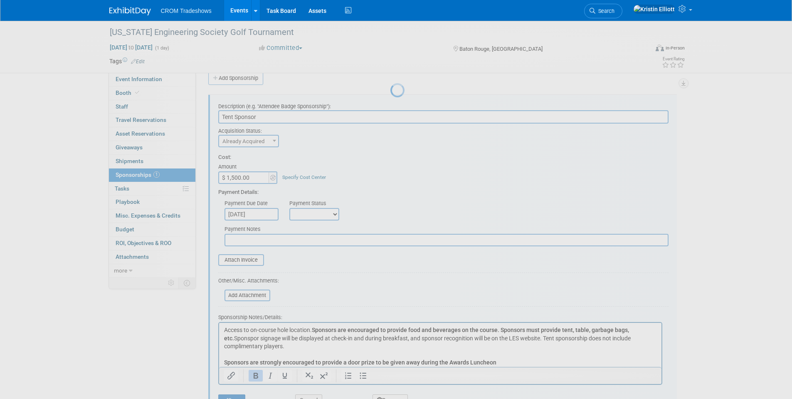
scroll to position [6, 0]
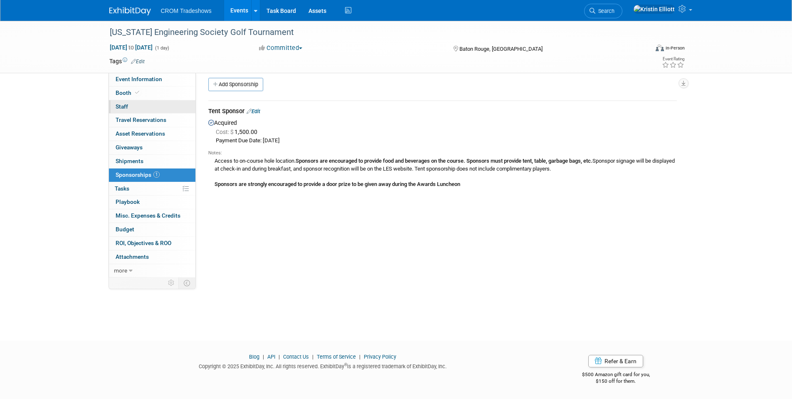
click at [131, 108] on link "0 Staff 0" at bounding box center [152, 106] width 86 height 13
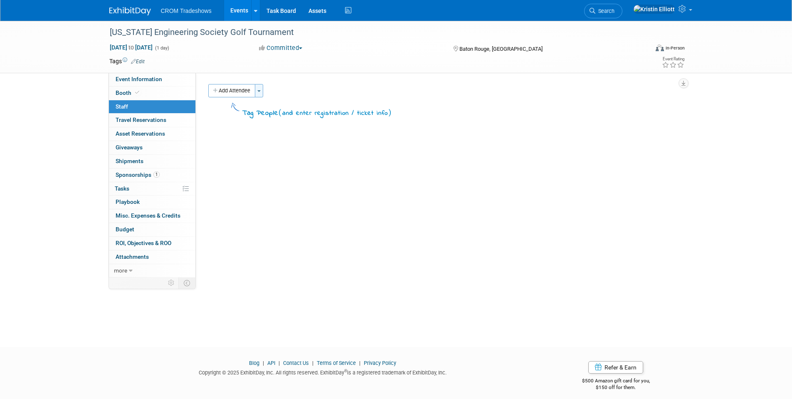
click at [261, 88] on button "Toggle Dropdown" at bounding box center [259, 90] width 8 height 13
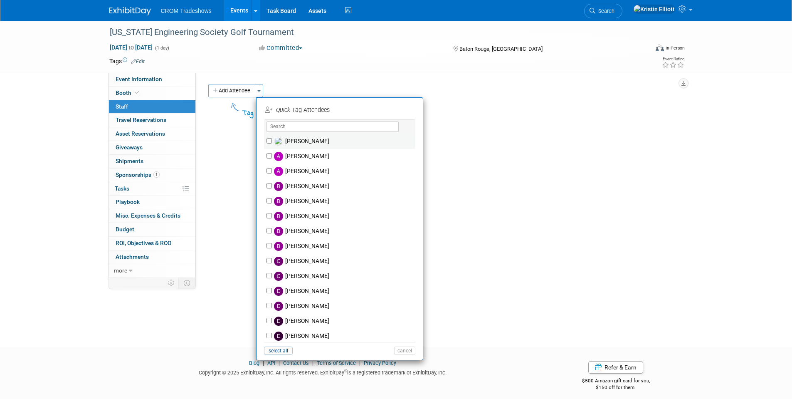
click at [282, 142] on img at bounding box center [278, 141] width 9 height 9
click at [272, 142] on input "Alan Raymond" at bounding box center [268, 140] width 5 height 5
checkbox input "true"
click at [408, 112] on button "Apply" at bounding box center [401, 110] width 25 height 12
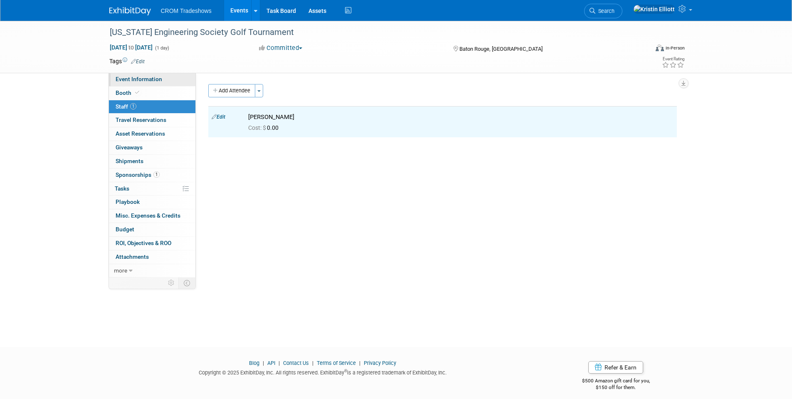
click at [154, 78] on span "Event Information" at bounding box center [139, 79] width 47 height 7
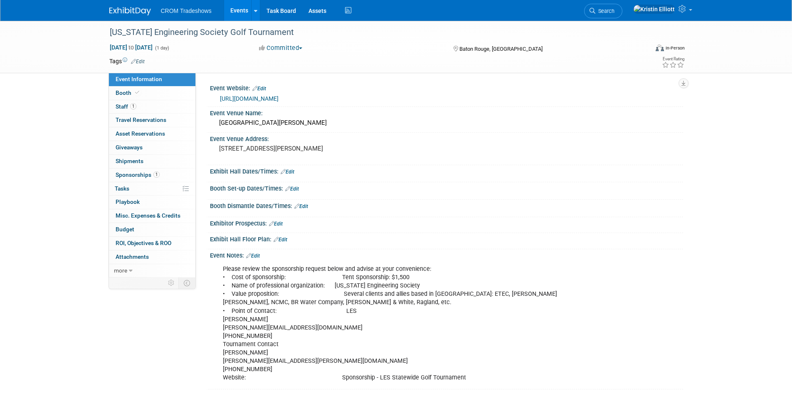
click at [140, 63] on link "Edit" at bounding box center [138, 62] width 14 height 6
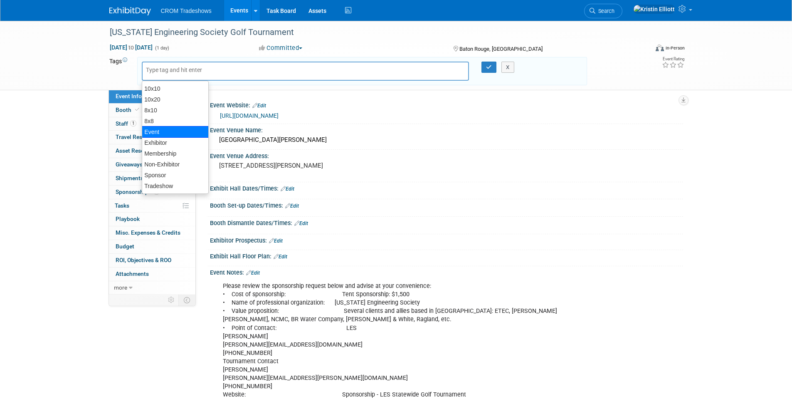
click at [155, 135] on div "Event" at bounding box center [175, 132] width 67 height 12
type input "Event"
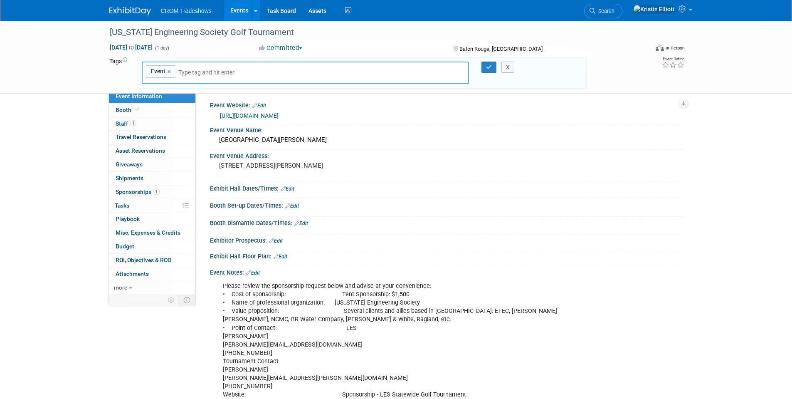
click at [192, 69] on input "text" at bounding box center [236, 72] width 116 height 8
click at [181, 72] on input "text" at bounding box center [236, 72] width 116 height 8
click at [185, 73] on input "text" at bounding box center [236, 72] width 116 height 8
click at [212, 76] on input "text" at bounding box center [236, 72] width 116 height 8
type input "spo"
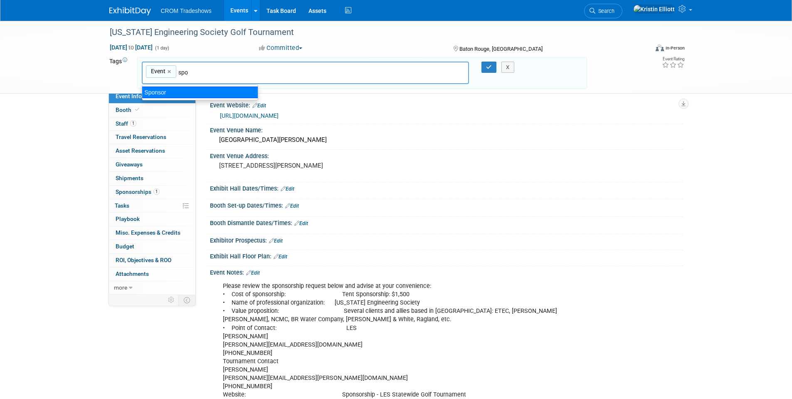
click at [169, 95] on div "Sponsor" at bounding box center [200, 92] width 116 height 12
type input "Event, Sponsor"
click at [485, 71] on button "button" at bounding box center [488, 68] width 15 height 12
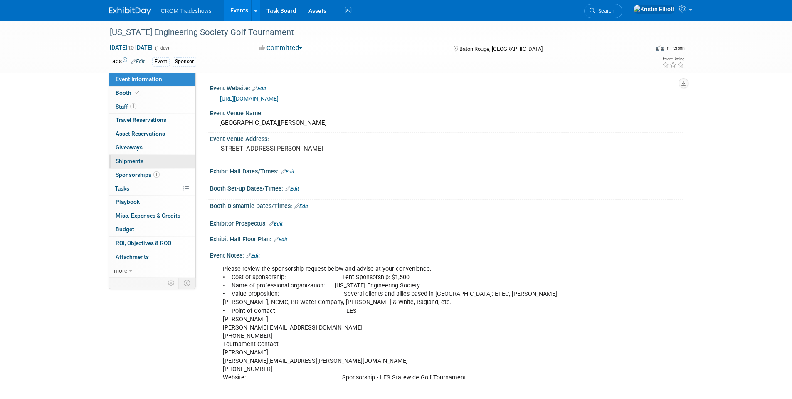
click at [154, 165] on link "0 Shipments 0" at bounding box center [152, 161] width 86 height 13
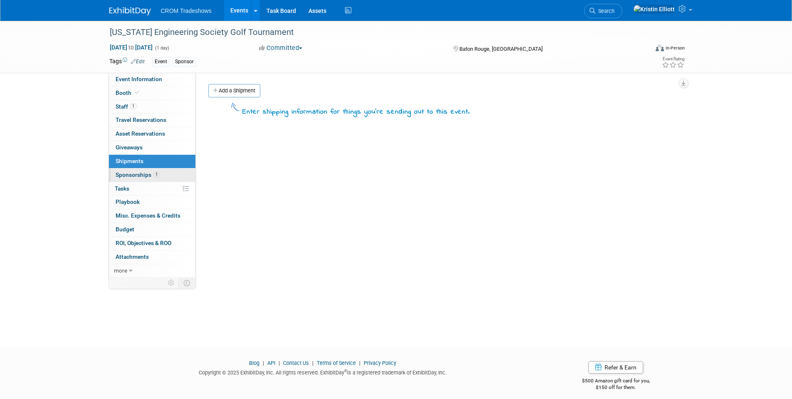
click at [147, 177] on span "Sponsorships 1" at bounding box center [138, 174] width 44 height 7
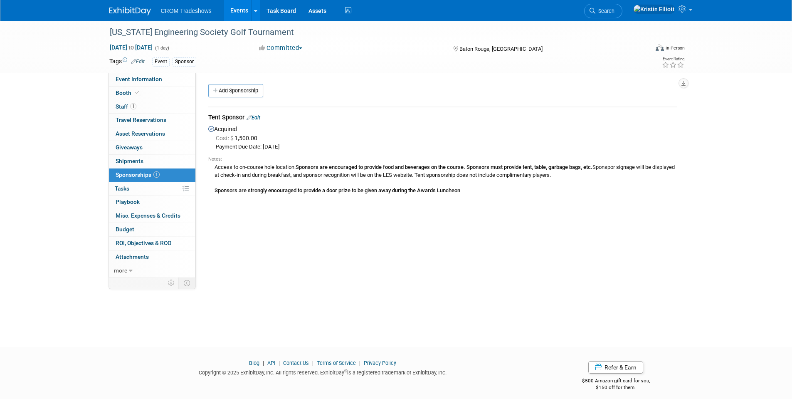
click at [275, 208] on div "Event Website: Edit https://www.les-state.org/2025-les-statewide-golf-tournamen…" at bounding box center [439, 175] width 487 height 204
click at [281, 201] on td "Tent Sponsor Edit Acquired Cost: $ 1,500.00 Payment Due Date: Aug 20, 2025" at bounding box center [442, 155] width 468 height 96
click at [239, 190] on b "Sponsors are strongly encouraged to provide a door prize to be given away durin…" at bounding box center [337, 190] width 246 height 6
click at [138, 145] on span "Giveaways 0" at bounding box center [129, 147] width 27 height 7
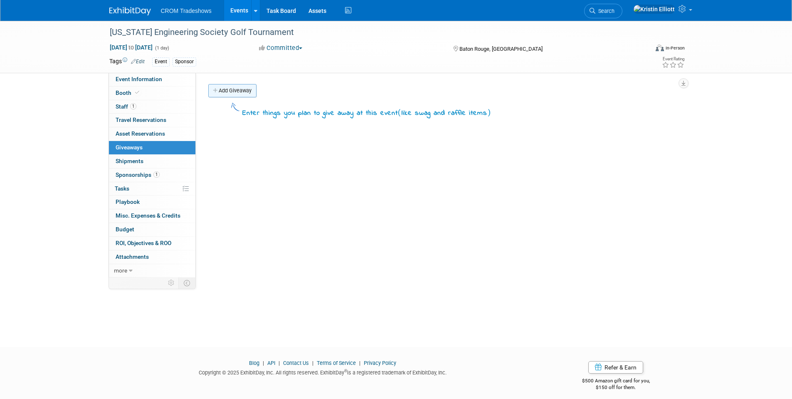
click at [237, 95] on link "Add Giveaway" at bounding box center [232, 90] width 48 height 13
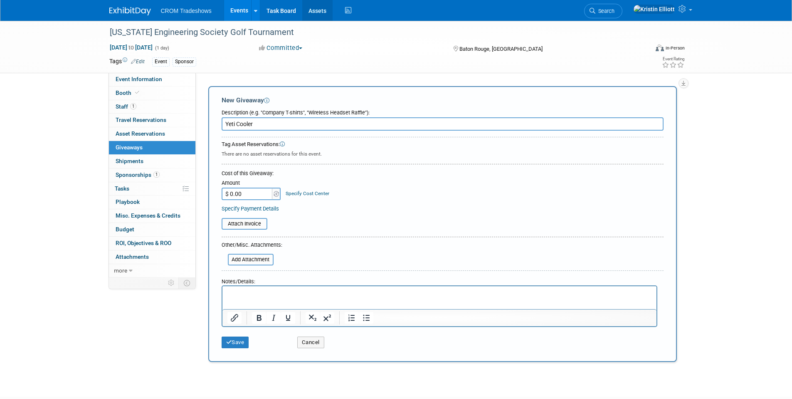
type input "Yeti Cooler"
click at [48, 98] on div "Louisiana Engineering Society Golf Tournament Sep 15, 2025 to Sep 15, 2025 (1 d…" at bounding box center [396, 201] width 792 height 360
click at [51, 147] on div "Louisiana Engineering Society Golf Tournament Sep 15, 2025 to Sep 15, 2025 (1 d…" at bounding box center [396, 201] width 792 height 360
click at [59, 135] on div "Louisiana Engineering Society Golf Tournament Sep 15, 2025 to Sep 15, 2025 (1 d…" at bounding box center [396, 201] width 792 height 360
click at [234, 343] on button "Save" at bounding box center [234, 342] width 27 height 12
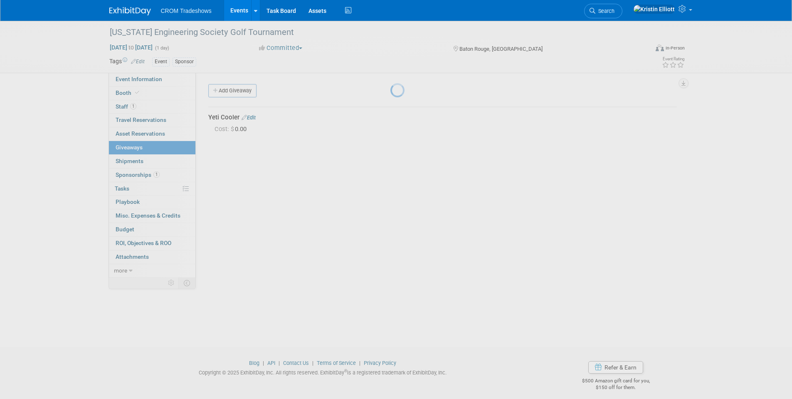
scroll to position [6, 0]
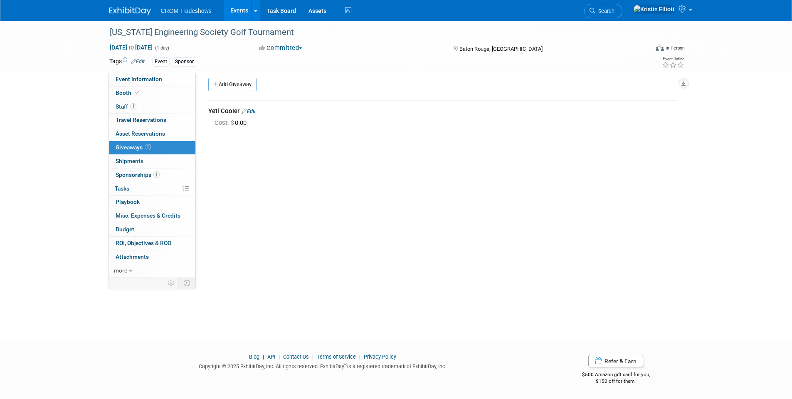
click at [763, 148] on div "Louisiana Engineering Society Golf Tournament Sep 15, 2025 to Sep 15, 2025 (1 d…" at bounding box center [396, 170] width 792 height 311
click at [144, 174] on span "Sponsorships 1" at bounding box center [138, 174] width 44 height 7
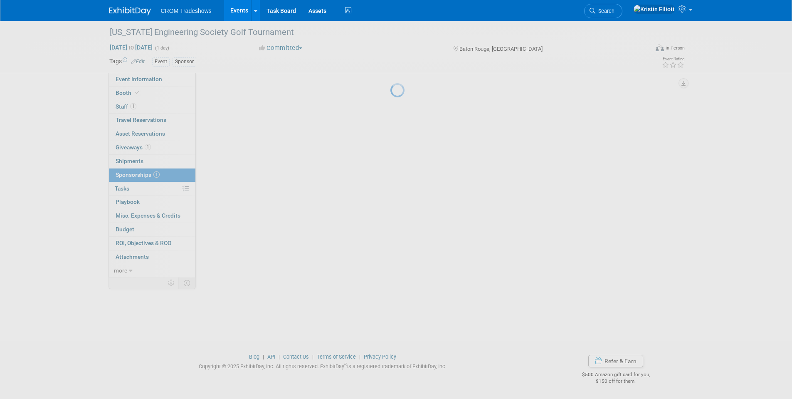
scroll to position [0, 0]
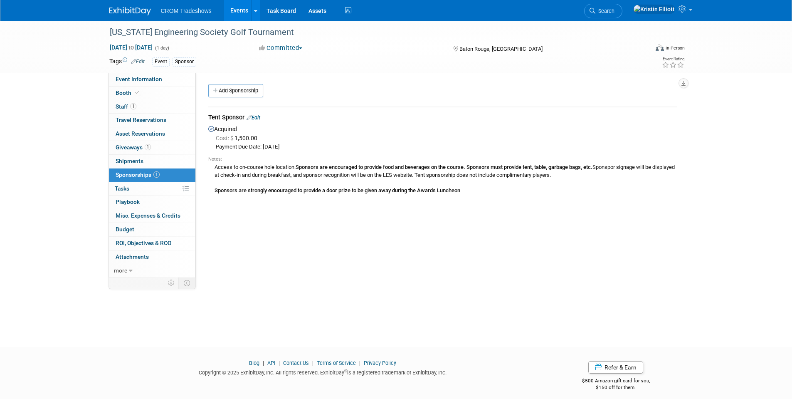
click at [37, 201] on div "Louisiana Engineering Society Golf Tournament Sep 15, 2025 to Sep 15, 2025 (1 d…" at bounding box center [396, 176] width 792 height 311
click at [67, 159] on div "Louisiana Engineering Society Golf Tournament Sep 15, 2025 to Sep 15, 2025 (1 d…" at bounding box center [396, 176] width 792 height 311
click at [269, 216] on div "Event Website: Edit https://www.les-state.org/2025-les-statewide-golf-tournamen…" at bounding box center [439, 175] width 487 height 204
click at [215, 199] on td "Tent Sponsor Edit Acquired Cost: $ 1,500.00 Payment Due Date: Aug 20, 2025" at bounding box center [442, 155] width 468 height 96
click at [222, 212] on div "Event Website: Edit https://www.les-state.org/2025-les-statewide-golf-tournamen…" at bounding box center [439, 175] width 487 height 204
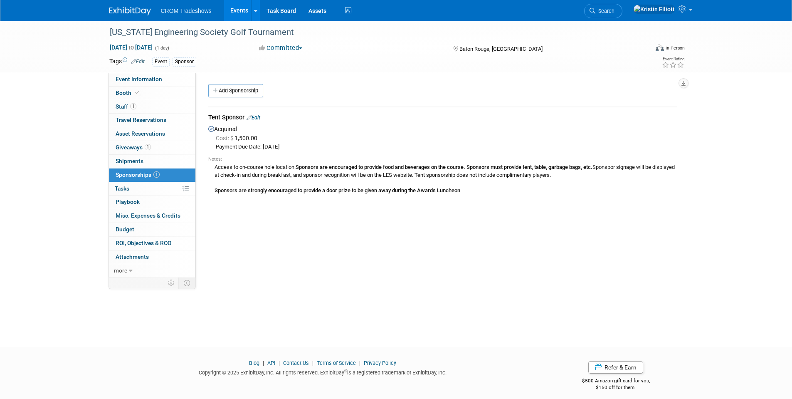
click at [266, 216] on div "Event Website: Edit https://www.les-state.org/2025-les-statewide-golf-tournamen…" at bounding box center [439, 175] width 487 height 204
click at [268, 215] on div "Event Website: Edit https://www.les-state.org/2025-les-statewide-golf-tournamen…" at bounding box center [439, 175] width 487 height 204
click at [263, 233] on div "Event Website: Edit https://www.les-state.org/2025-les-statewide-golf-tournamen…" at bounding box center [439, 175] width 487 height 204
click at [219, 213] on div "Event Website: Edit https://www.les-state.org/2025-les-statewide-golf-tournamen…" at bounding box center [439, 175] width 487 height 204
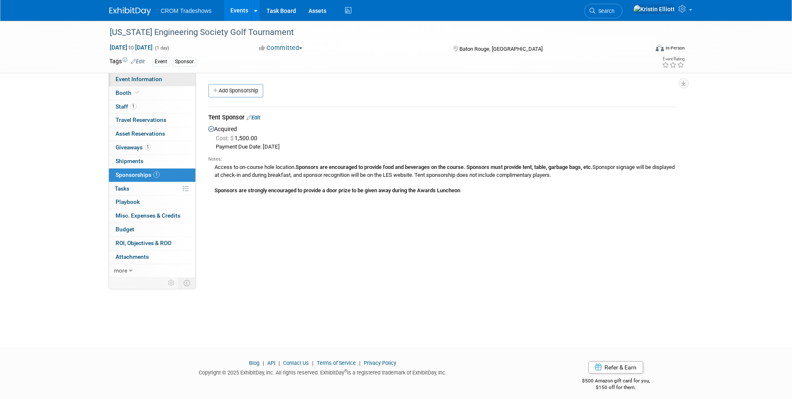
click at [153, 80] on span "Event Information" at bounding box center [139, 79] width 47 height 7
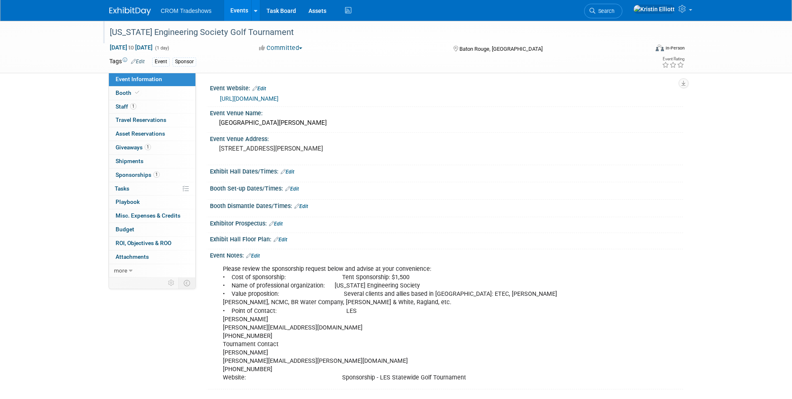
click at [276, 31] on div "[US_STATE] Engineering Society Golf Tournament" at bounding box center [371, 32] width 529 height 15
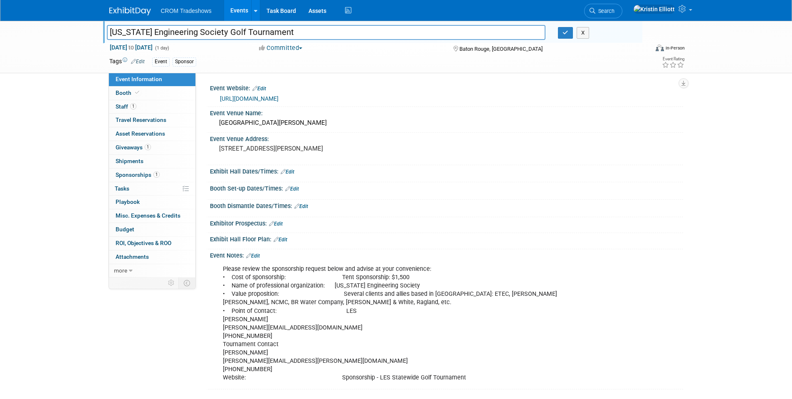
click at [276, 31] on input "[US_STATE] Engineering Society Golf Tournament" at bounding box center [326, 32] width 439 height 15
click at [136, 172] on span "Sponsorships 1" at bounding box center [138, 174] width 44 height 7
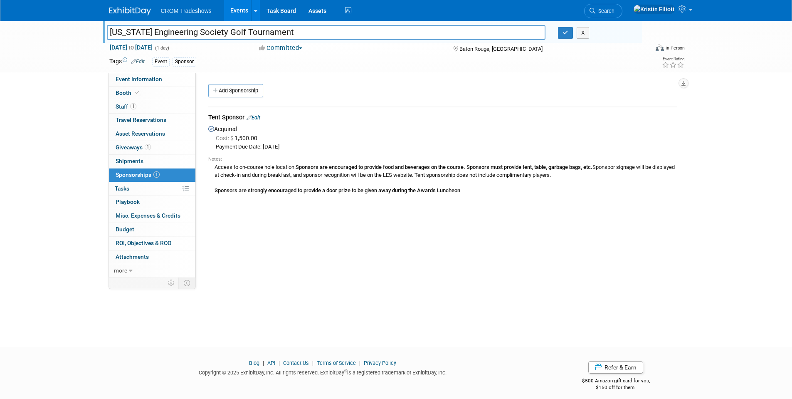
click at [429, 177] on div "Access to on-course hole location. Sponsors are encouraged to provide food and …" at bounding box center [442, 178] width 468 height 32
drag, startPoint x: 474, startPoint y: 190, endPoint x: 210, endPoint y: 166, distance: 264.9
click at [210, 166] on div "Access to on-course hole location. Sponsors are encouraged to provide food and …" at bounding box center [442, 178] width 468 height 32
copy div "Access to on-course hole location. Sponsors are encouraged to provide food and …"
drag, startPoint x: 148, startPoint y: 79, endPoint x: 143, endPoint y: 89, distance: 11.0
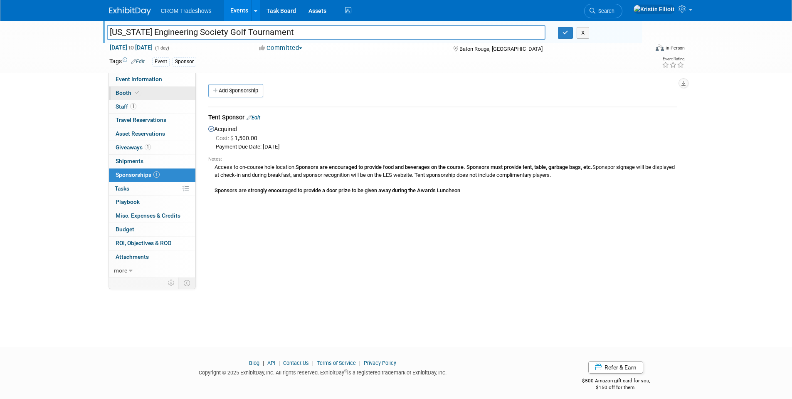
click at [148, 79] on span "Event Information" at bounding box center [139, 79] width 47 height 7
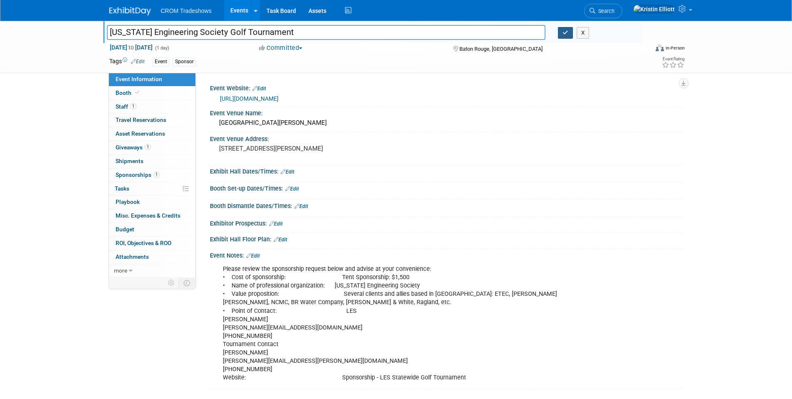
click at [563, 32] on icon "button" at bounding box center [565, 32] width 6 height 5
